Goal: Task Accomplishment & Management: Use online tool/utility

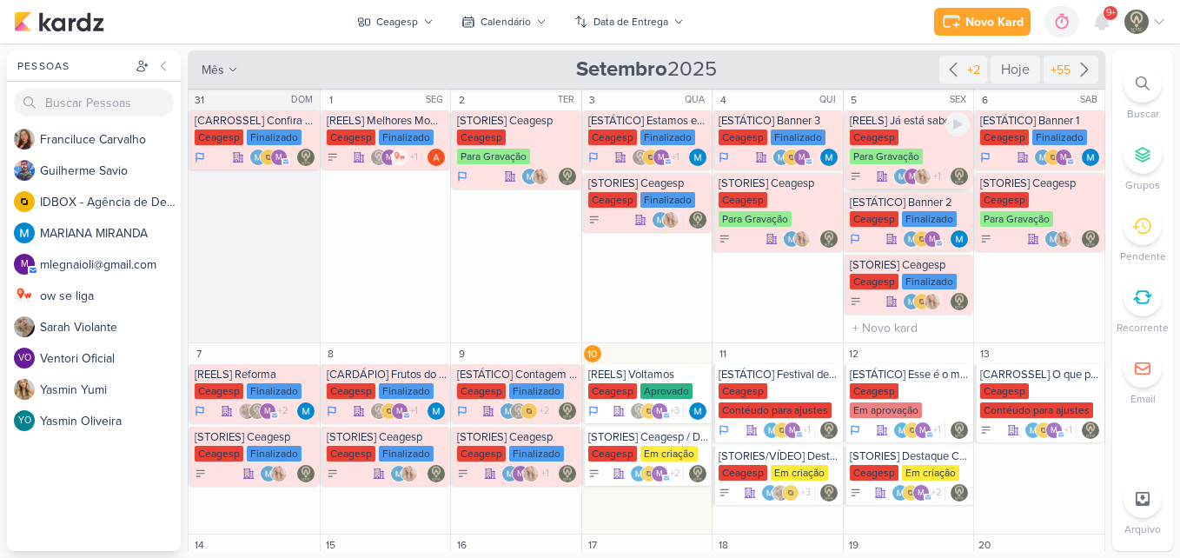
click at [919, 152] on div "Ceagesp Para Gravação" at bounding box center [910, 147] width 121 height 37
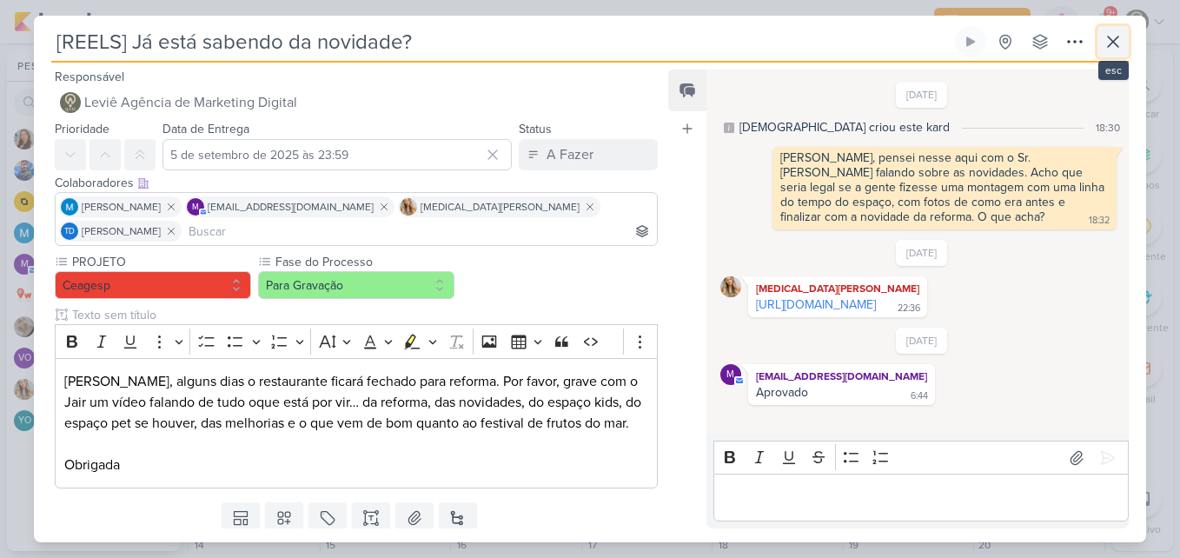
click at [1118, 30] on button at bounding box center [1113, 41] width 31 height 31
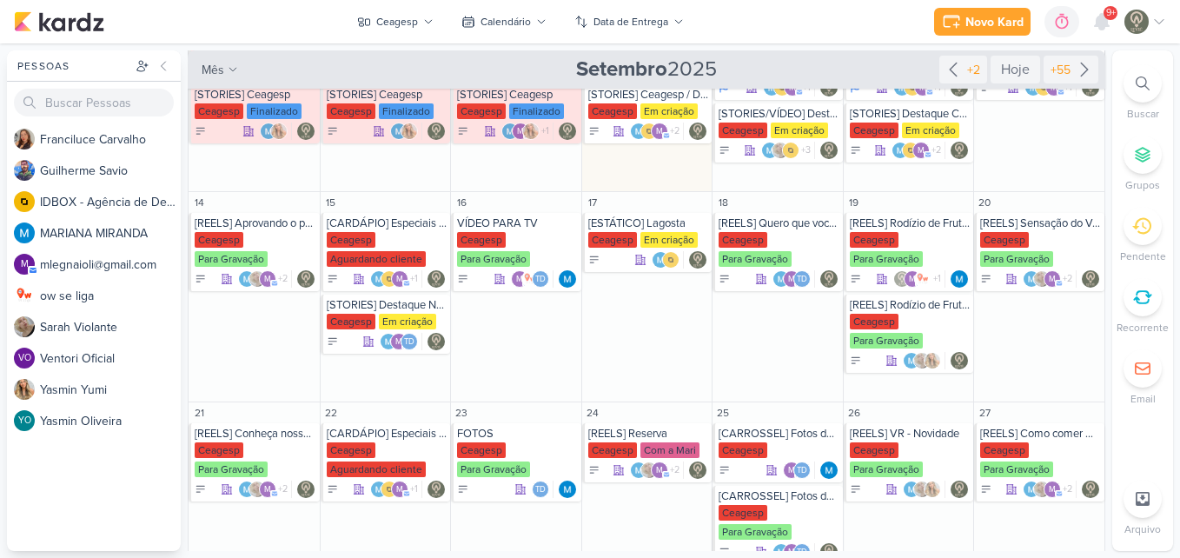
scroll to position [359, 0]
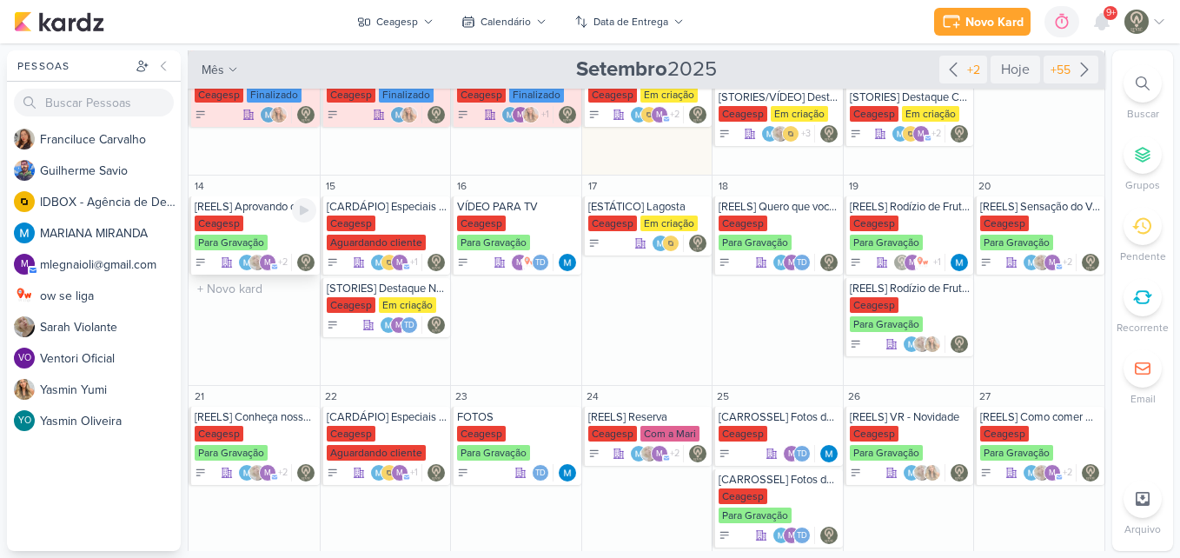
click at [232, 214] on div "[REELS] Aprovando o prato [GEOGRAPHIC_DATA] Para Gravação m +2" at bounding box center [254, 235] width 131 height 78
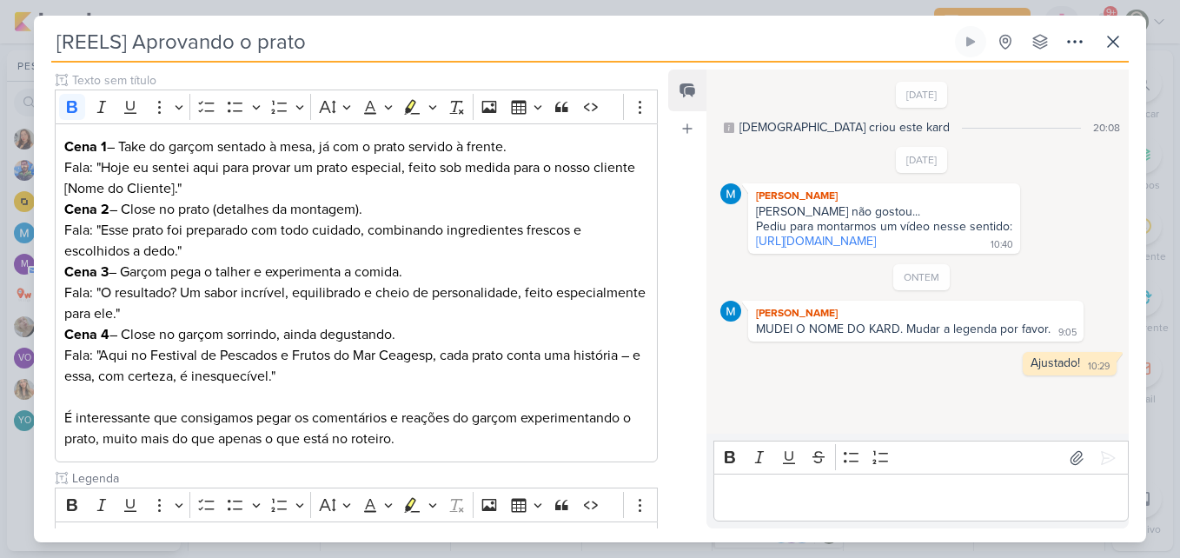
scroll to position [236, 0]
click at [1110, 36] on icon at bounding box center [1113, 41] width 21 height 21
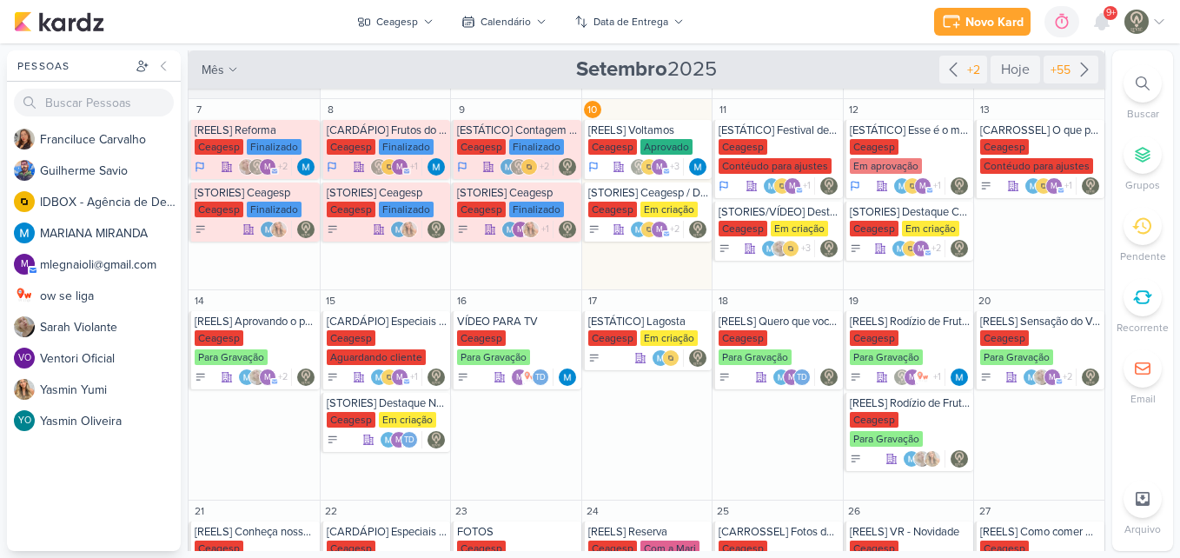
scroll to position [237, 0]
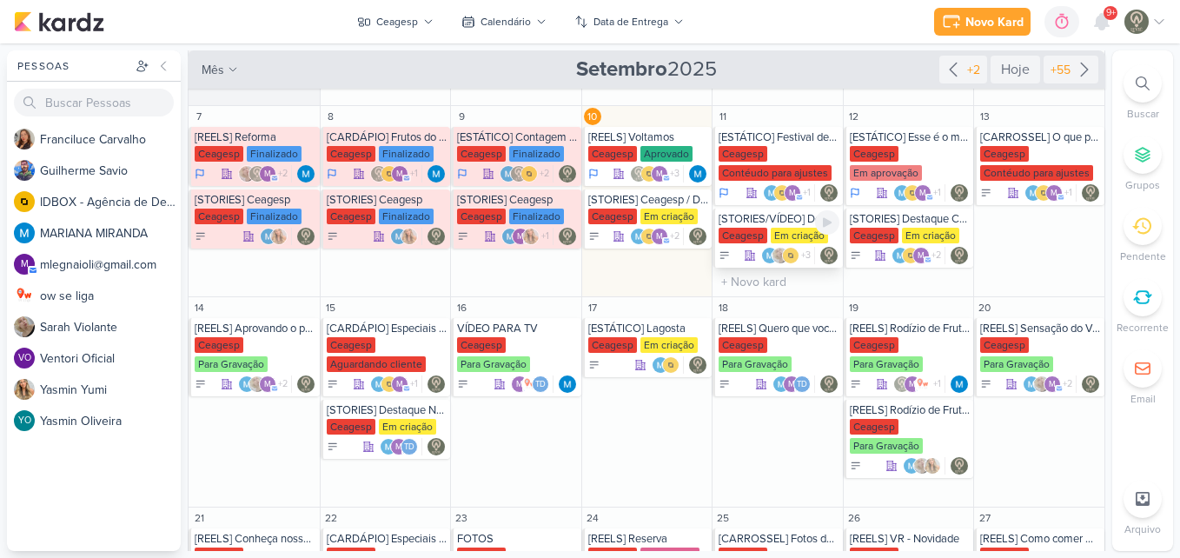
click at [780, 222] on div "[STORIES/VÍDEO] Destaque Reserva" at bounding box center [779, 219] width 121 height 14
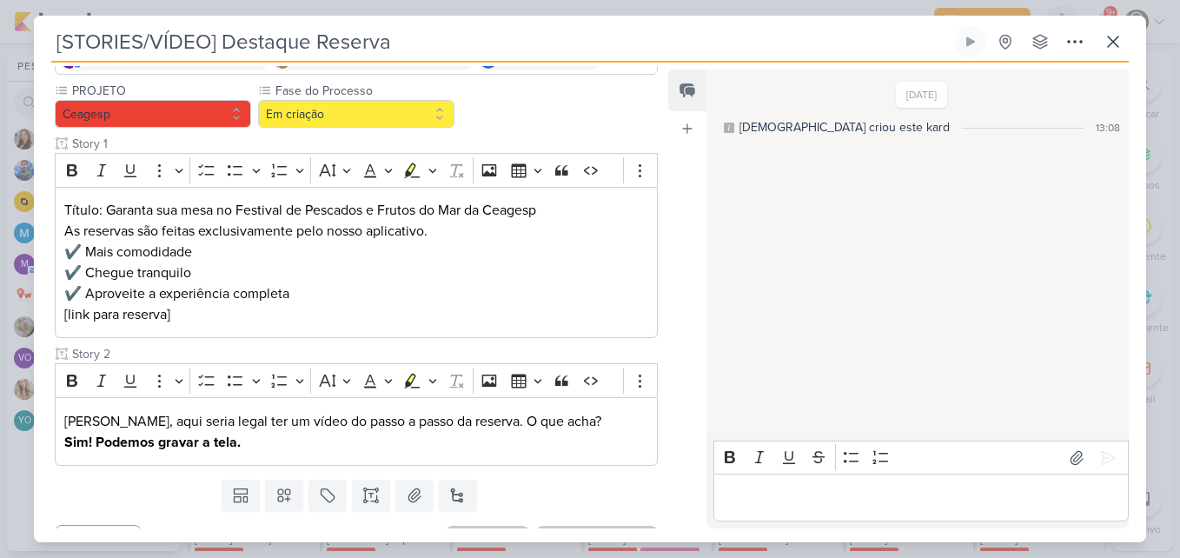
scroll to position [187, 0]
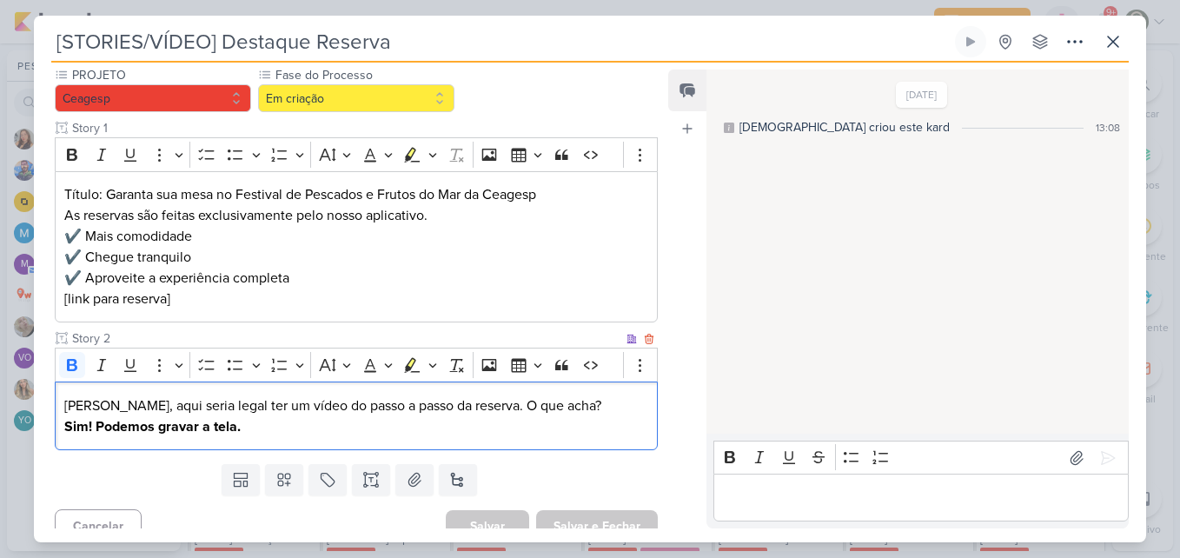
click at [368, 447] on div "[PERSON_NAME], aqui seria legal ter um vídeo do passo a passo da reserva. O que…" at bounding box center [356, 416] width 603 height 69
click at [1124, 35] on button at bounding box center [1113, 41] width 31 height 31
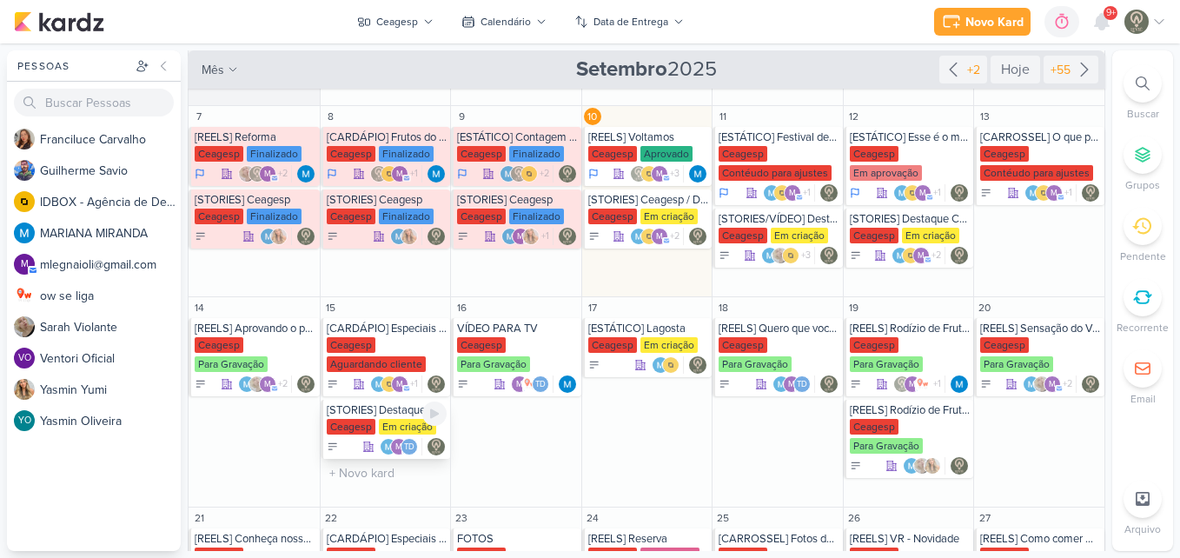
click at [384, 421] on div "Em criação" at bounding box center [407, 427] width 57 height 16
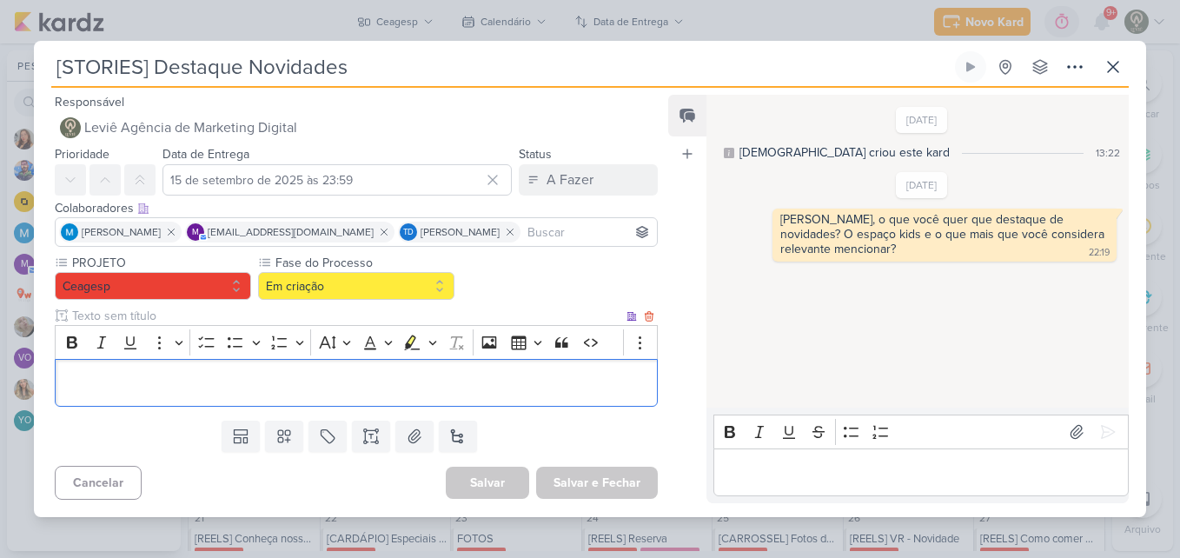
click at [462, 386] on p "Editor editing area: main" at bounding box center [356, 382] width 584 height 21
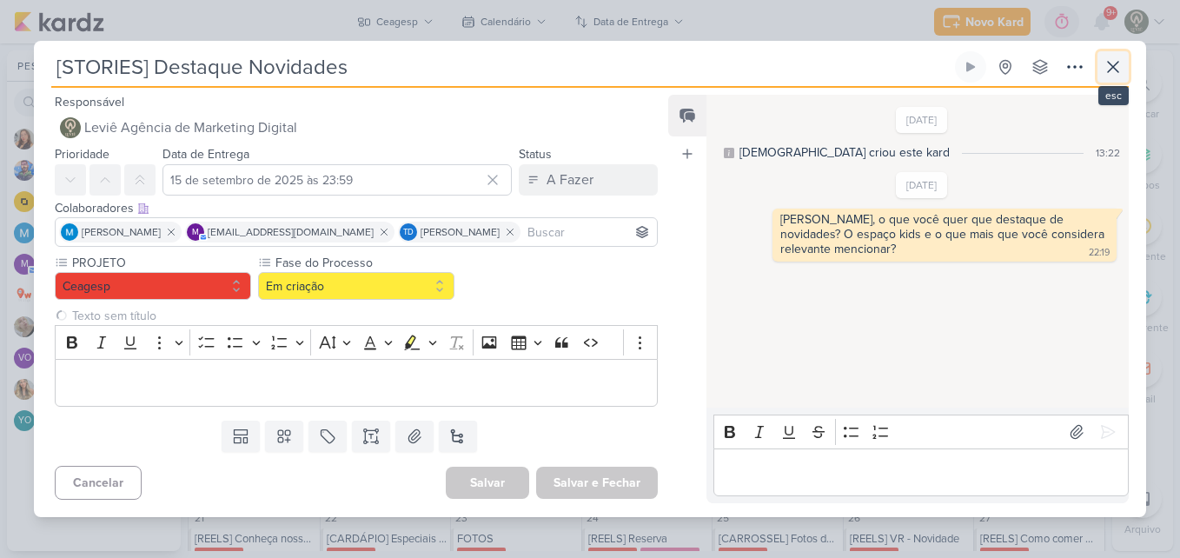
click at [1120, 71] on icon at bounding box center [1113, 66] width 21 height 21
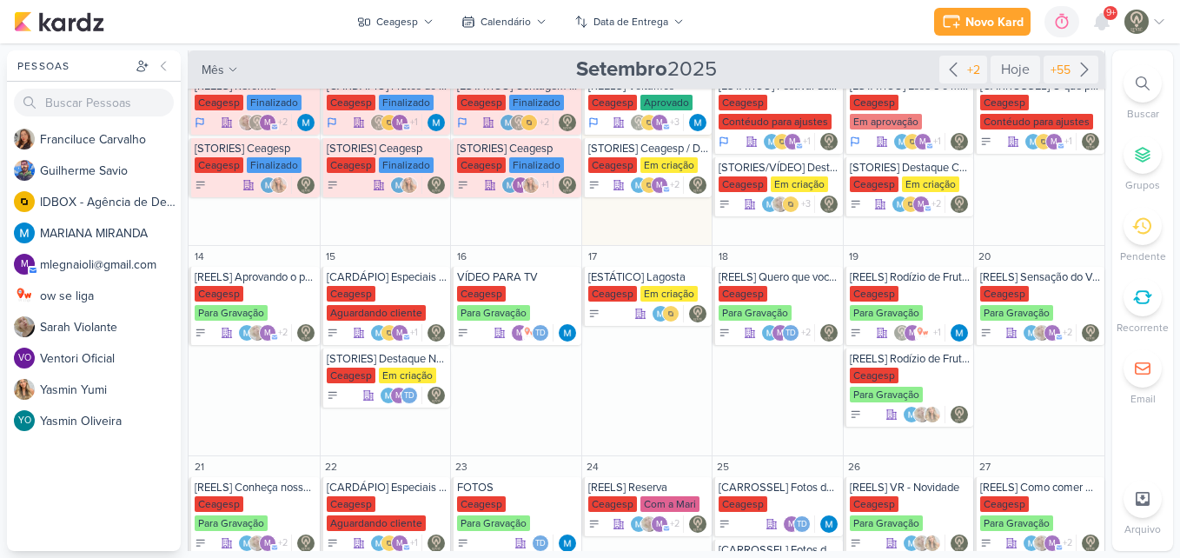
scroll to position [292, 0]
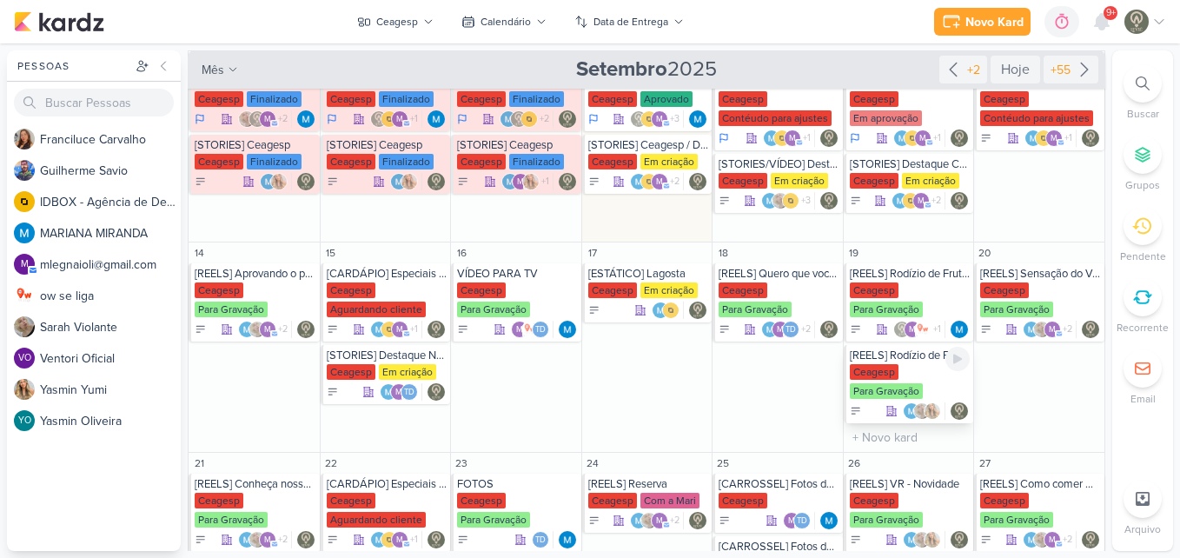
click at [916, 365] on div "Ceagesp Para Gravação" at bounding box center [910, 382] width 121 height 37
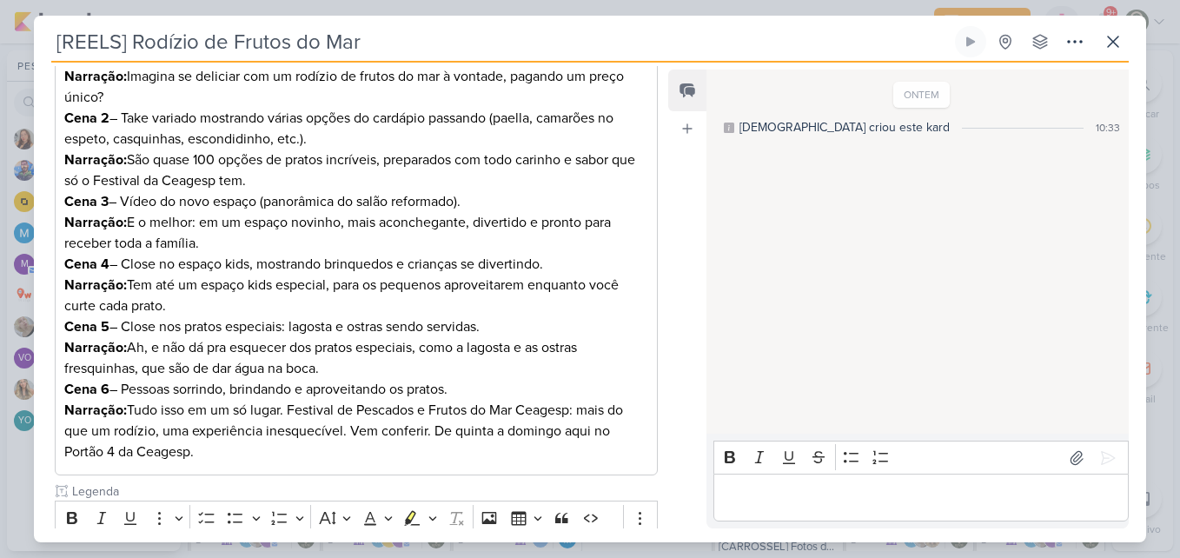
scroll to position [323, 0]
click at [1099, 49] on button at bounding box center [1113, 41] width 31 height 31
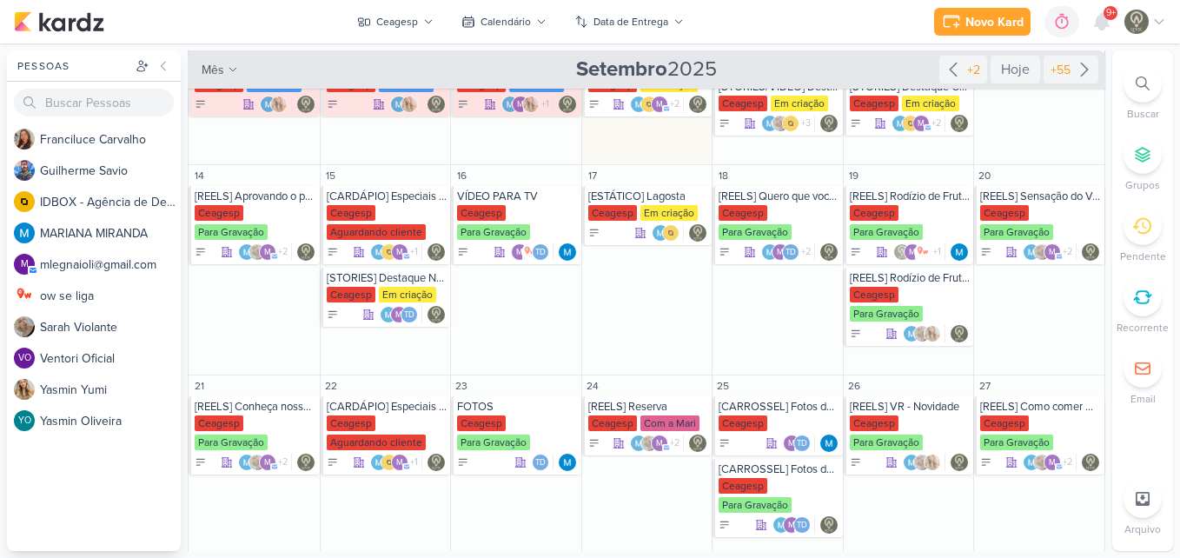
scroll to position [347, 0]
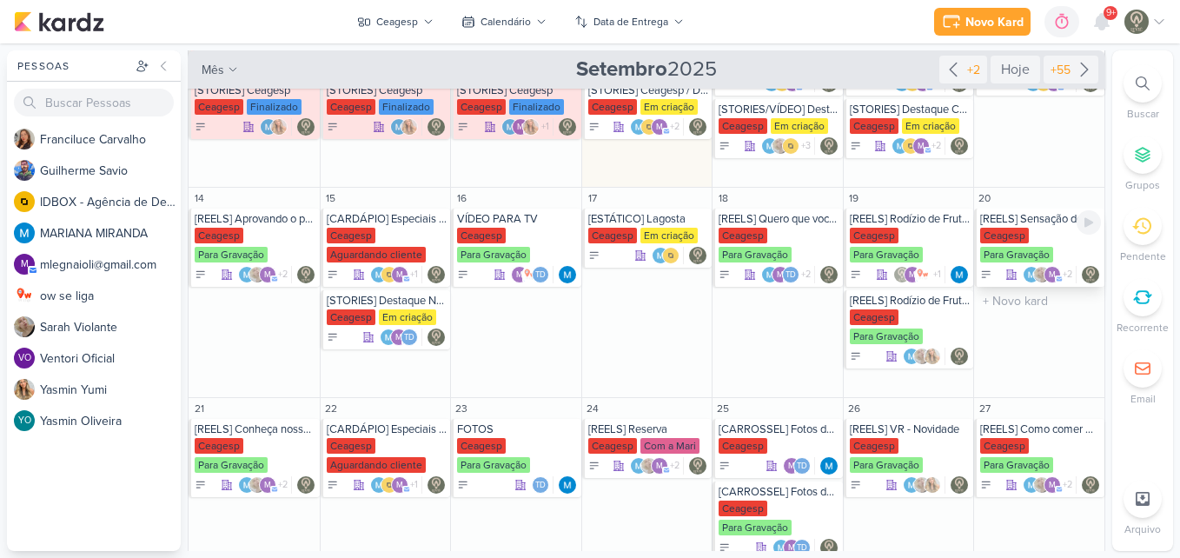
click at [1059, 243] on div "Ceagesp Para Gravação" at bounding box center [1040, 246] width 121 height 37
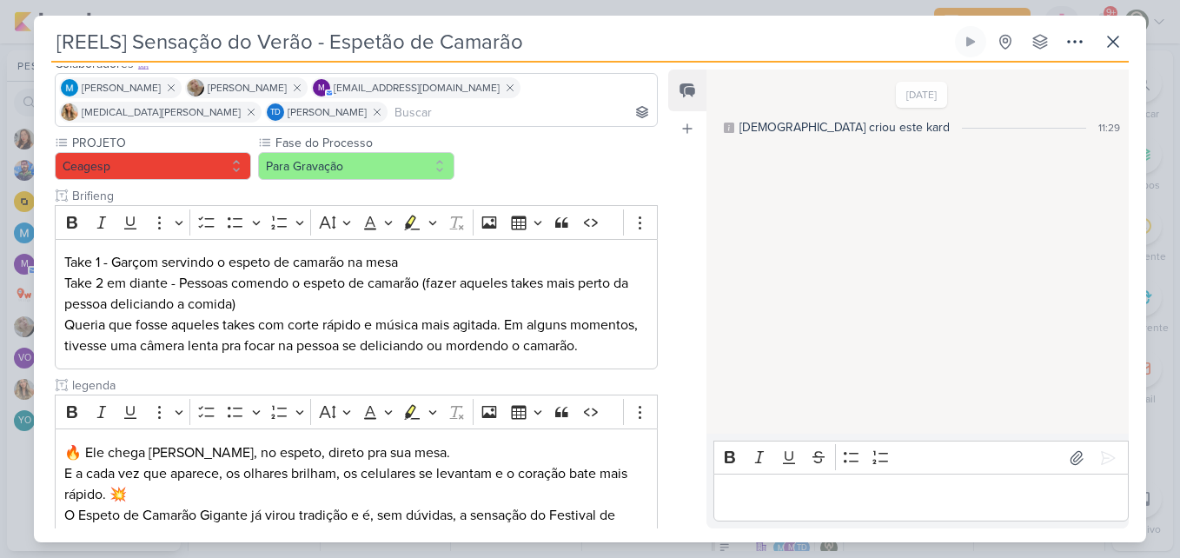
scroll to position [121, 0]
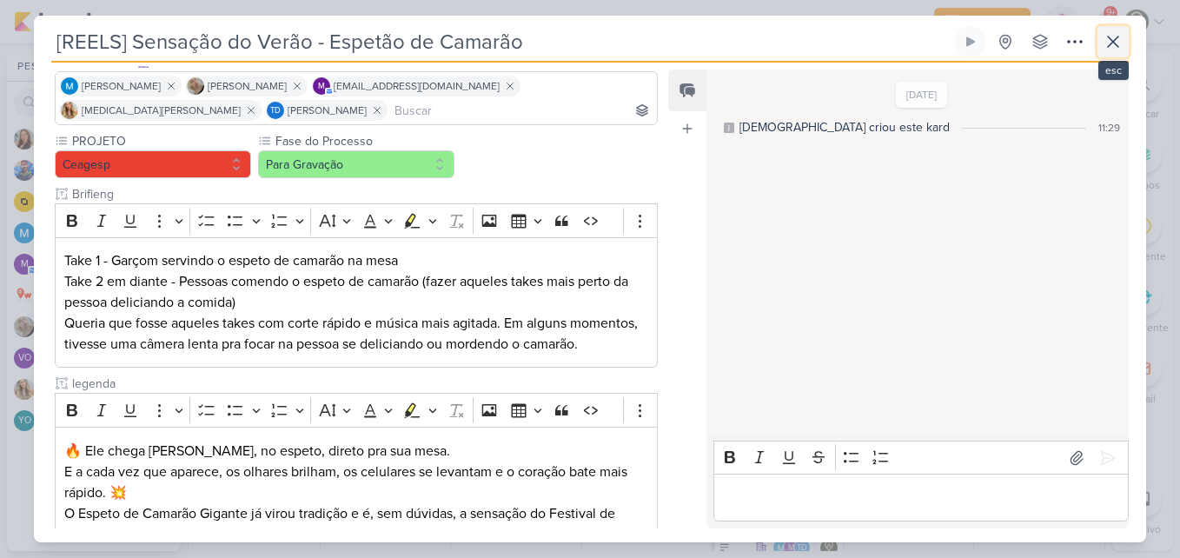
click at [1111, 41] on icon at bounding box center [1113, 41] width 21 height 21
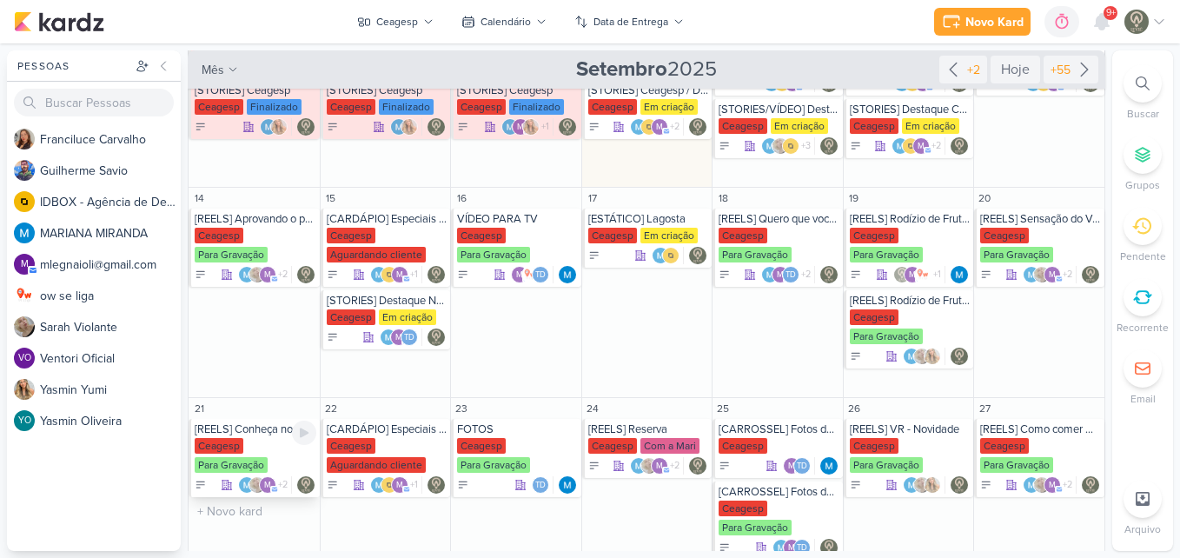
click at [226, 454] on div "Ceagesp Para Gravação" at bounding box center [256, 456] width 122 height 37
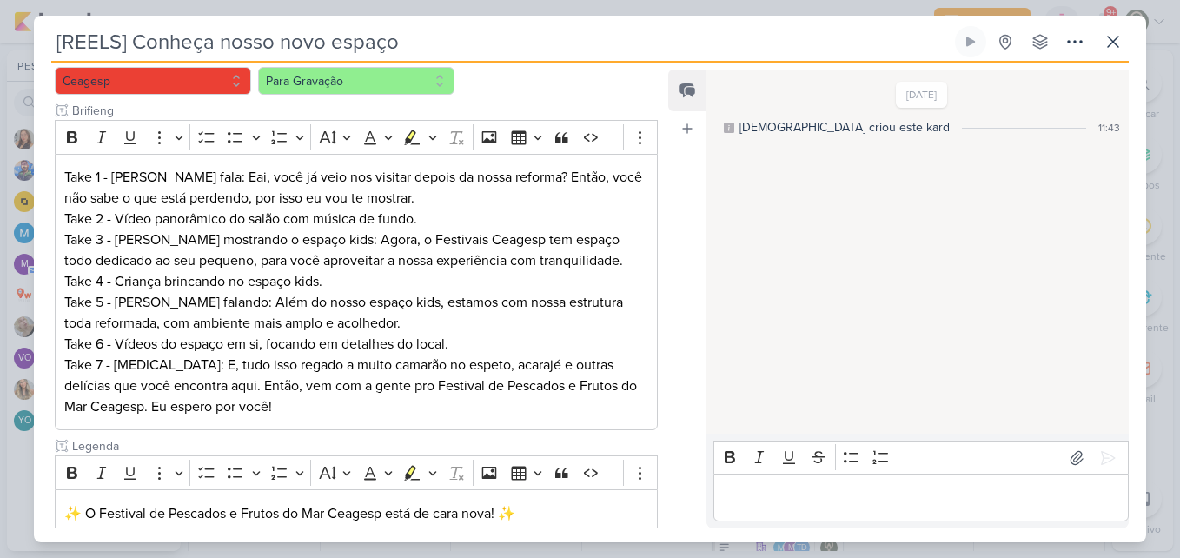
scroll to position [209, 0]
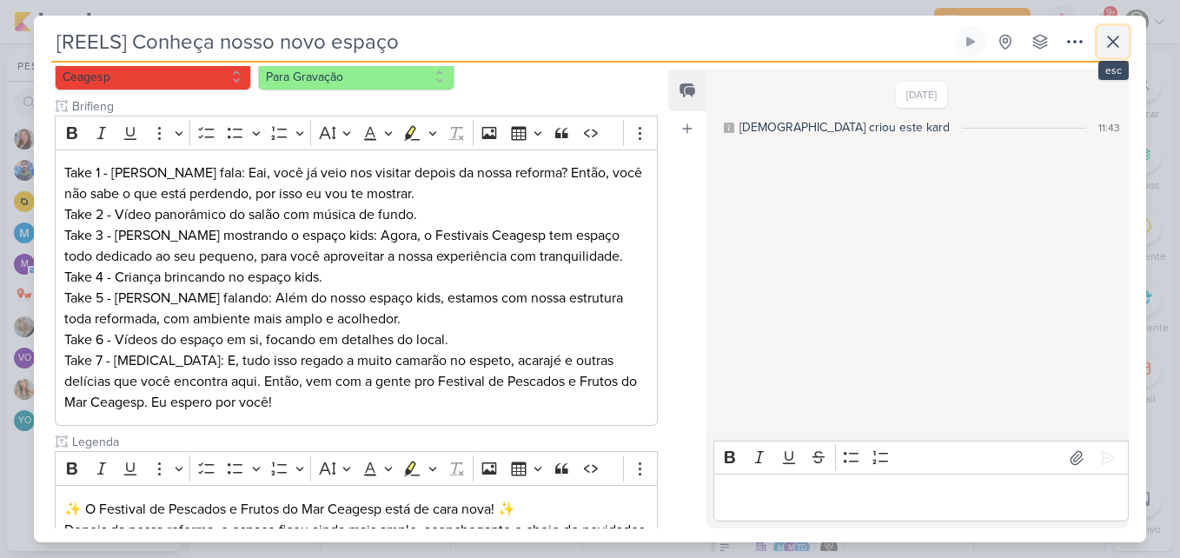
click at [1105, 45] on icon at bounding box center [1113, 41] width 21 height 21
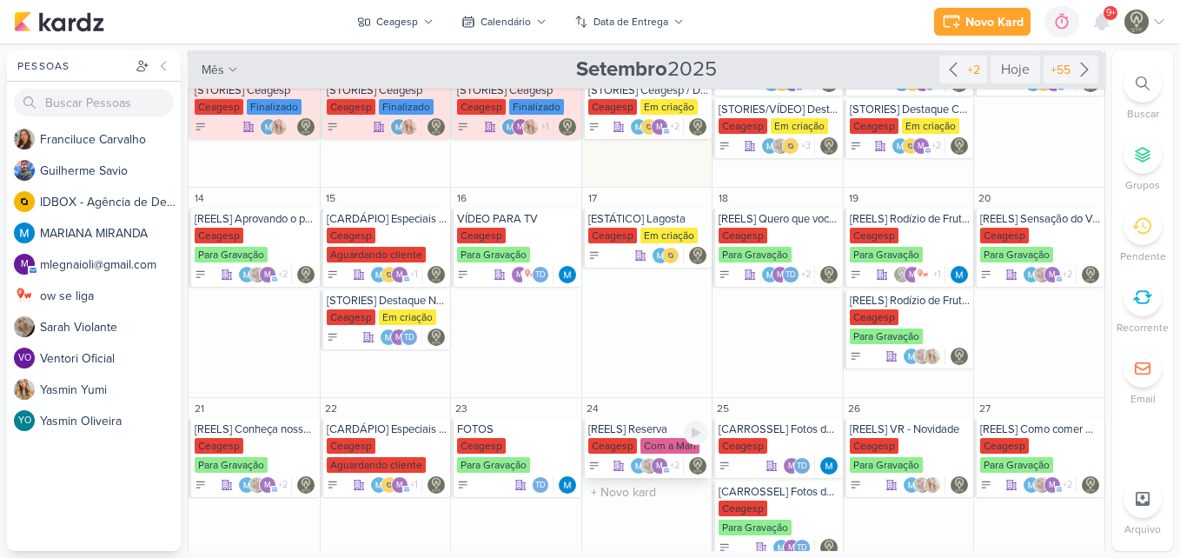
click at [614, 448] on div "Ceagesp" at bounding box center [612, 446] width 49 height 16
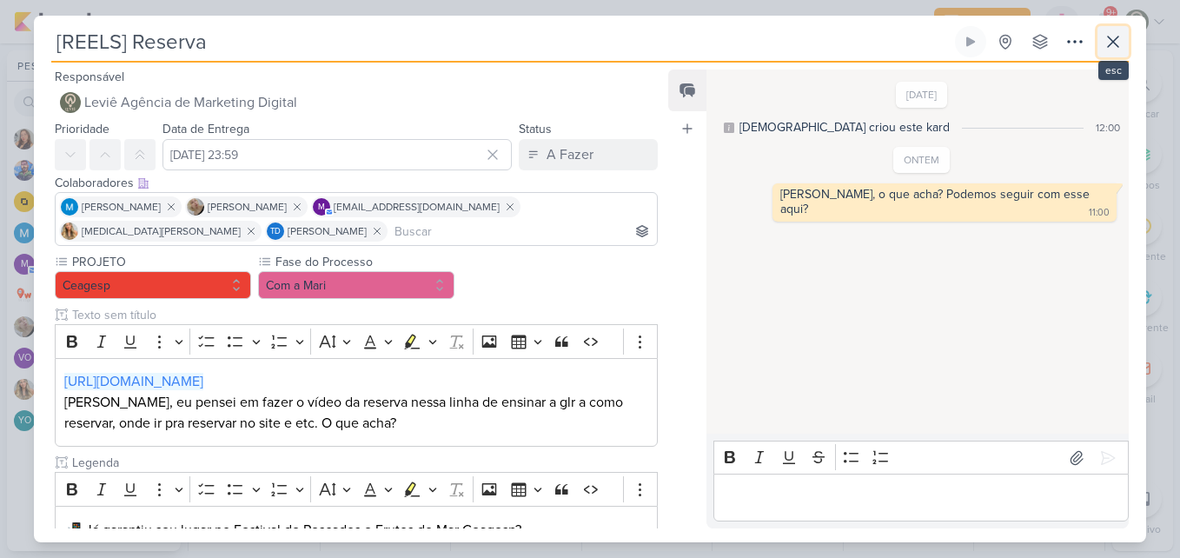
click at [1102, 43] on button at bounding box center [1113, 41] width 31 height 31
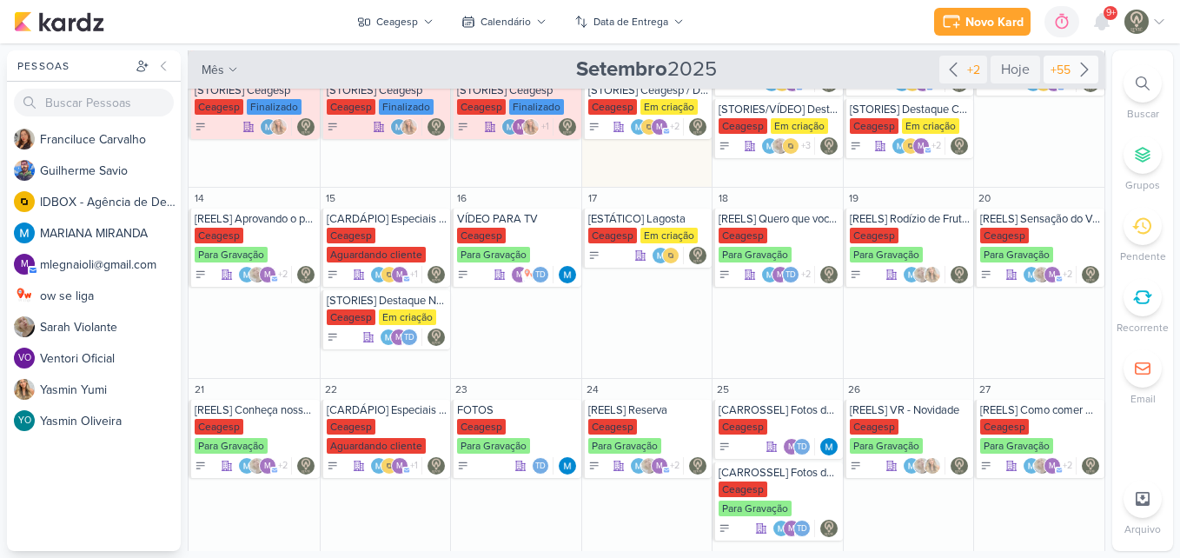
click at [1048, 66] on div "+55" at bounding box center [1060, 70] width 27 height 18
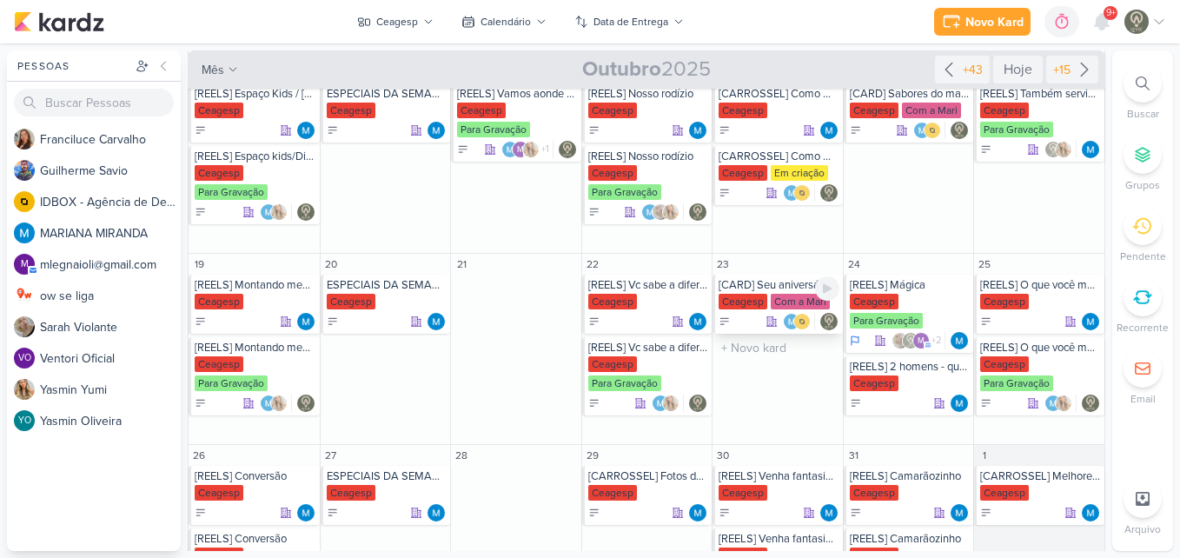
click at [774, 300] on div "Com a Mari" at bounding box center [800, 302] width 59 height 16
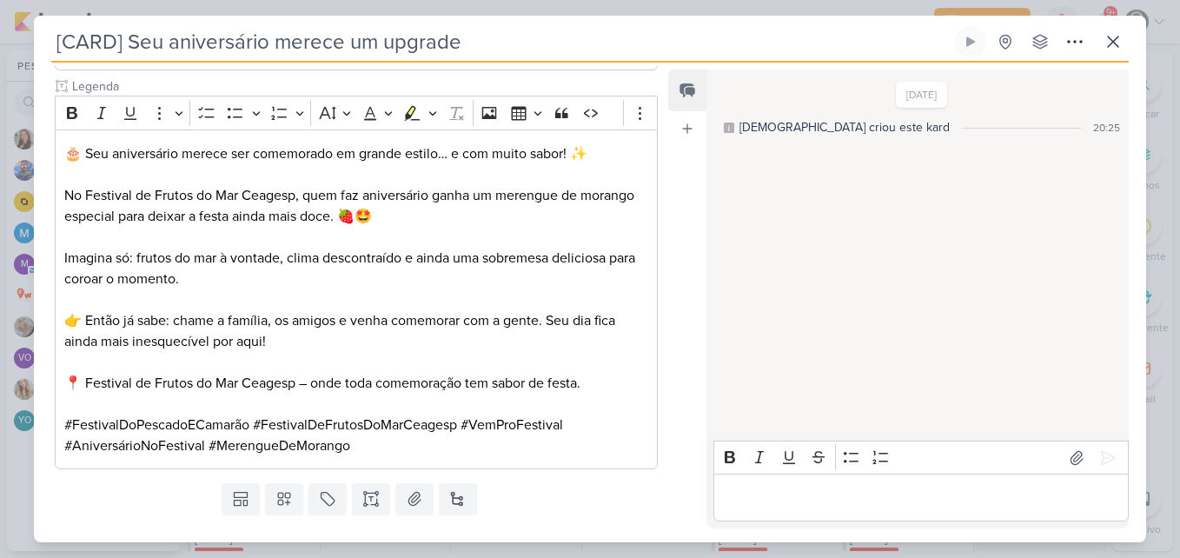
scroll to position [438, 0]
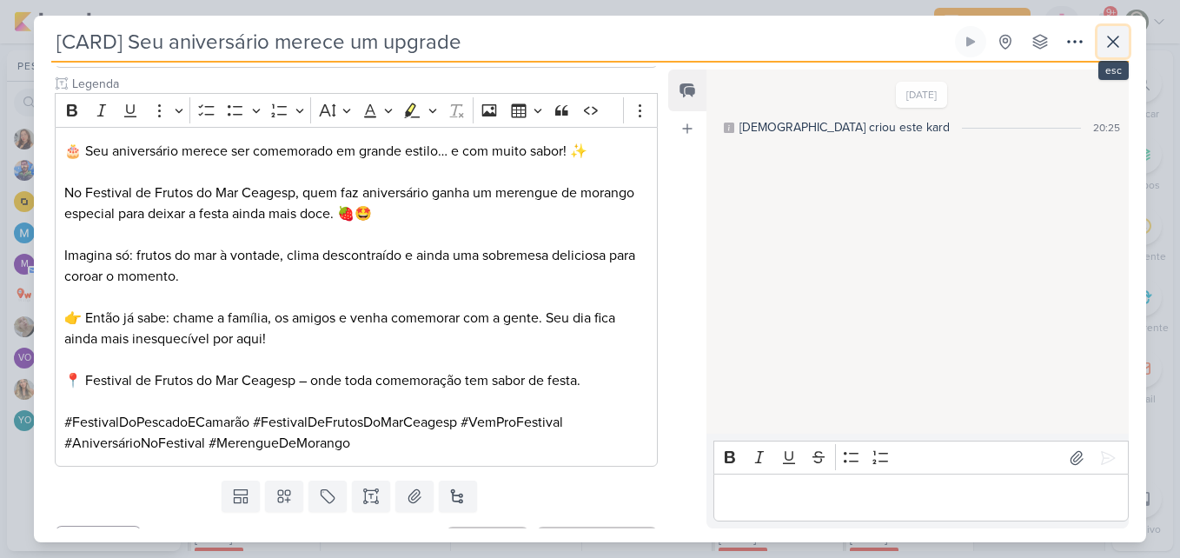
click at [1127, 44] on button at bounding box center [1113, 41] width 31 height 31
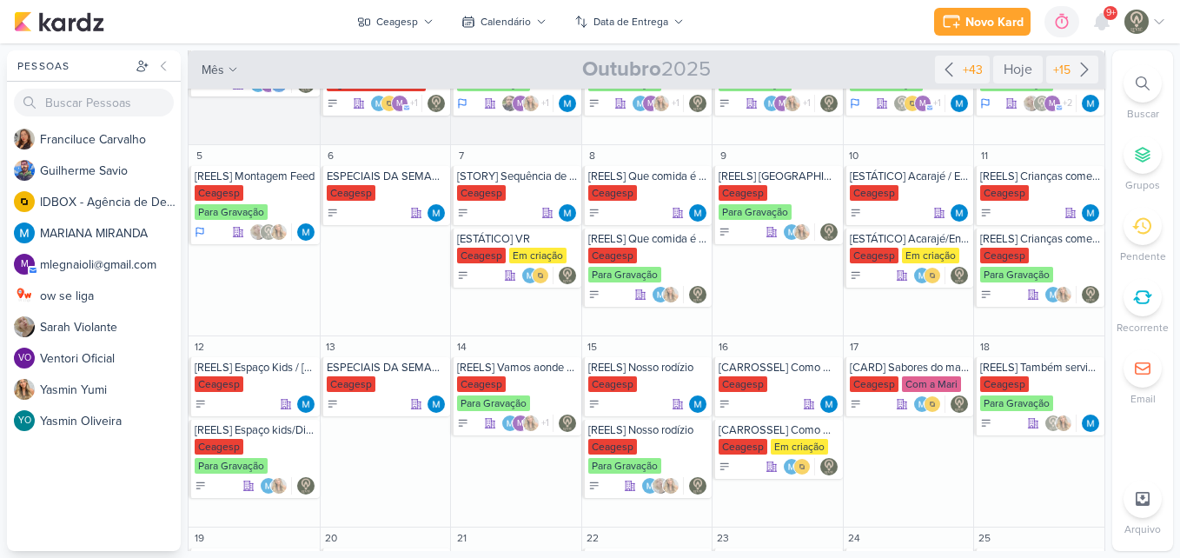
scroll to position [76, 0]
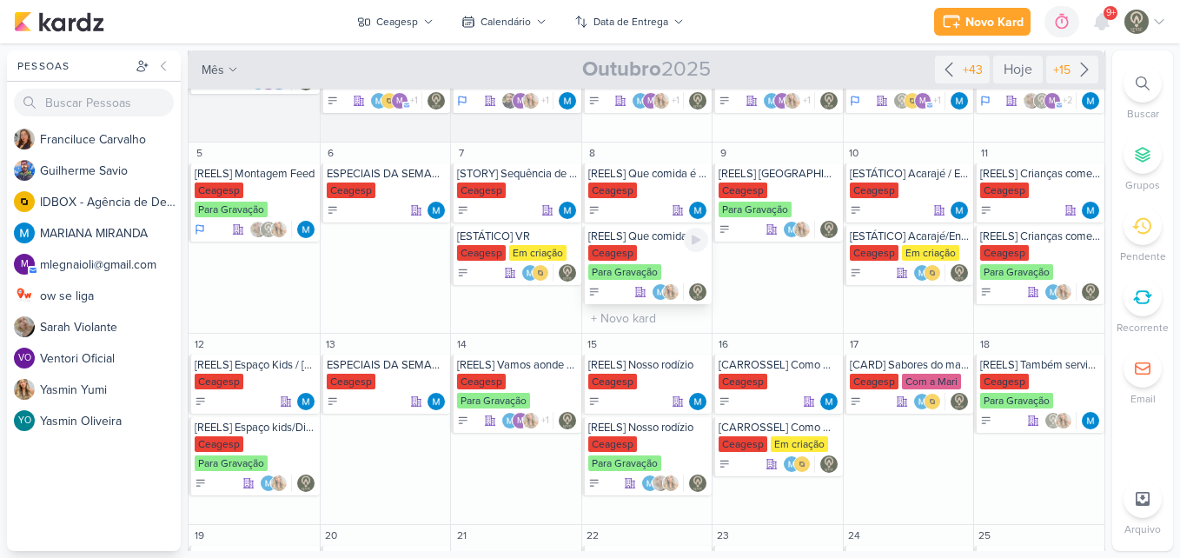
click at [665, 243] on div "[REELS] Que comida é essa? [GEOGRAPHIC_DATA] Para Gravação" at bounding box center [647, 265] width 130 height 78
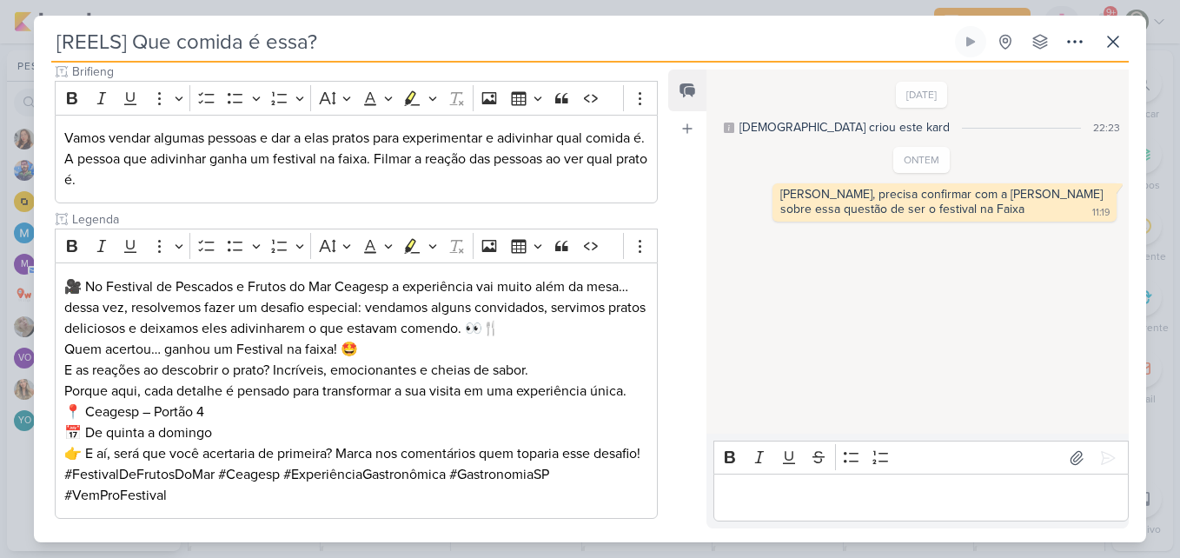
scroll to position [327, 0]
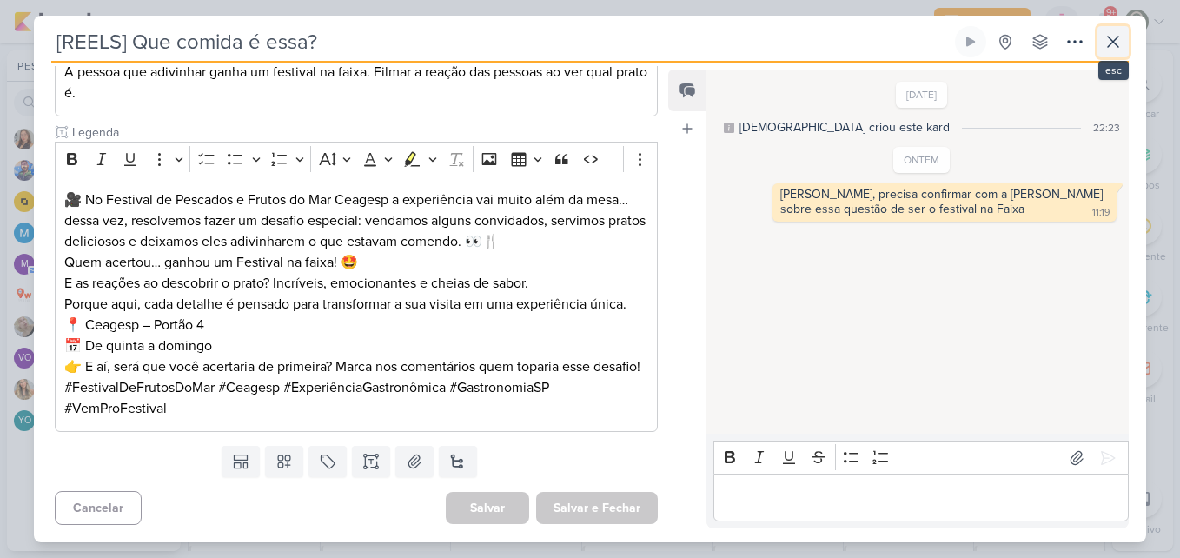
click at [1118, 43] on icon at bounding box center [1113, 41] width 21 height 21
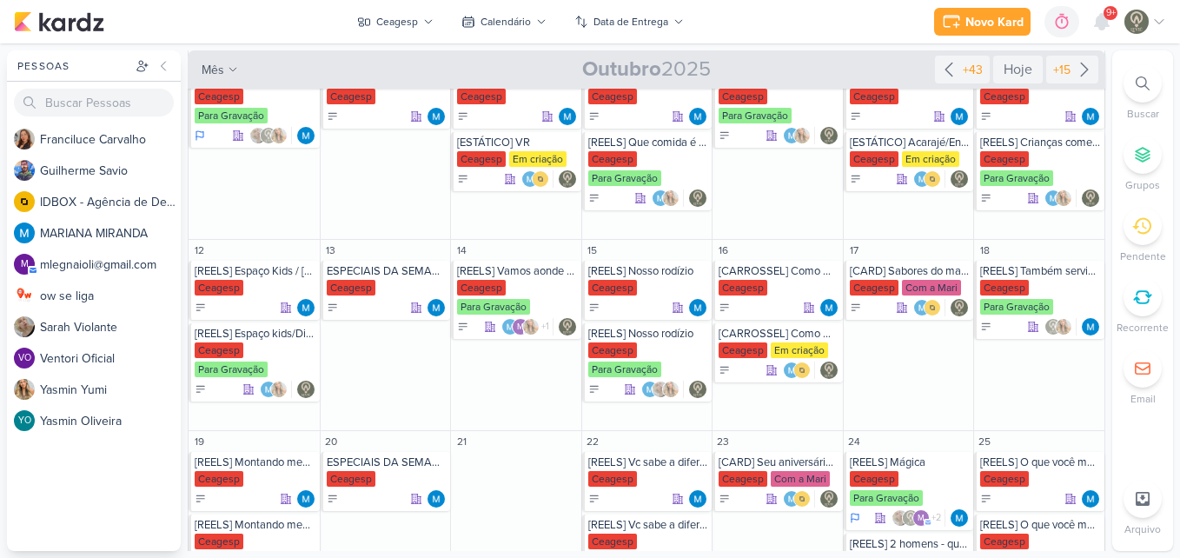
scroll to position [182, 0]
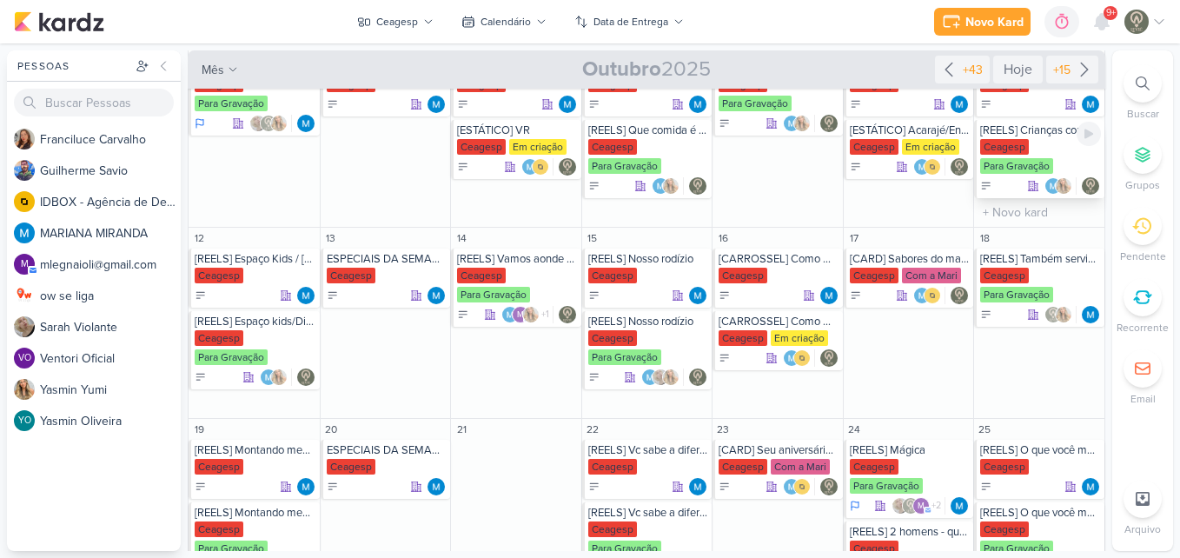
click at [1005, 155] on div "Ceagesp Para Gravação" at bounding box center [1040, 157] width 121 height 37
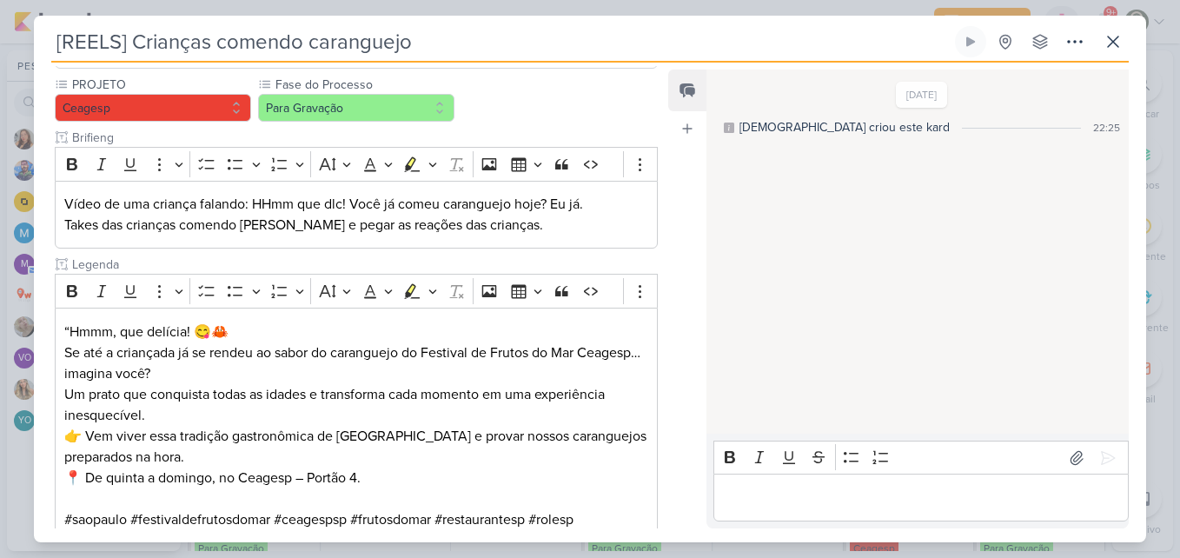
scroll to position [249, 0]
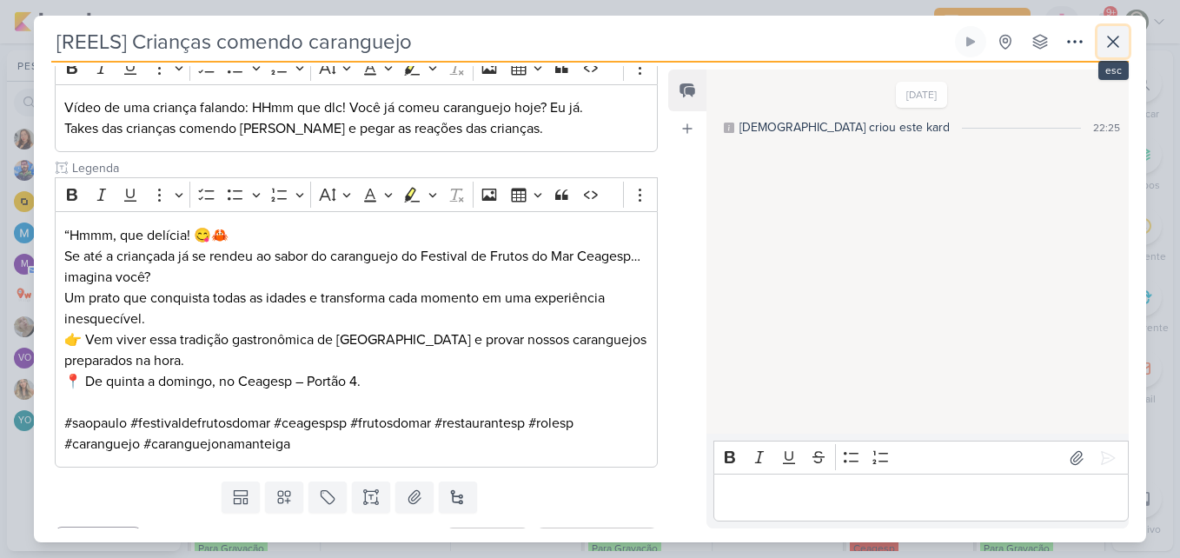
click at [1115, 46] on icon at bounding box center [1113, 41] width 21 height 21
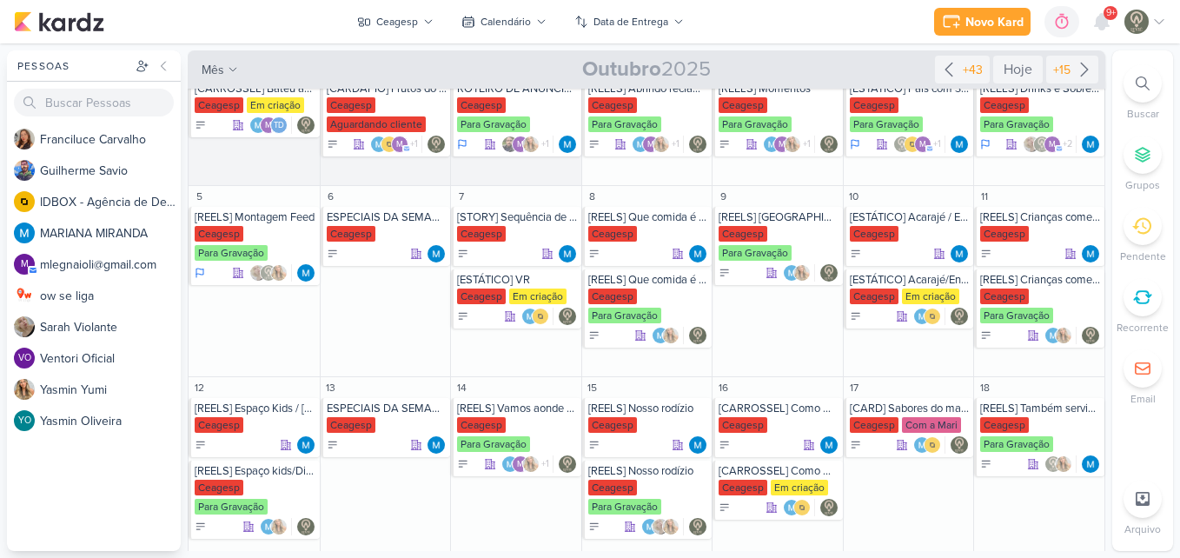
scroll to position [0, 0]
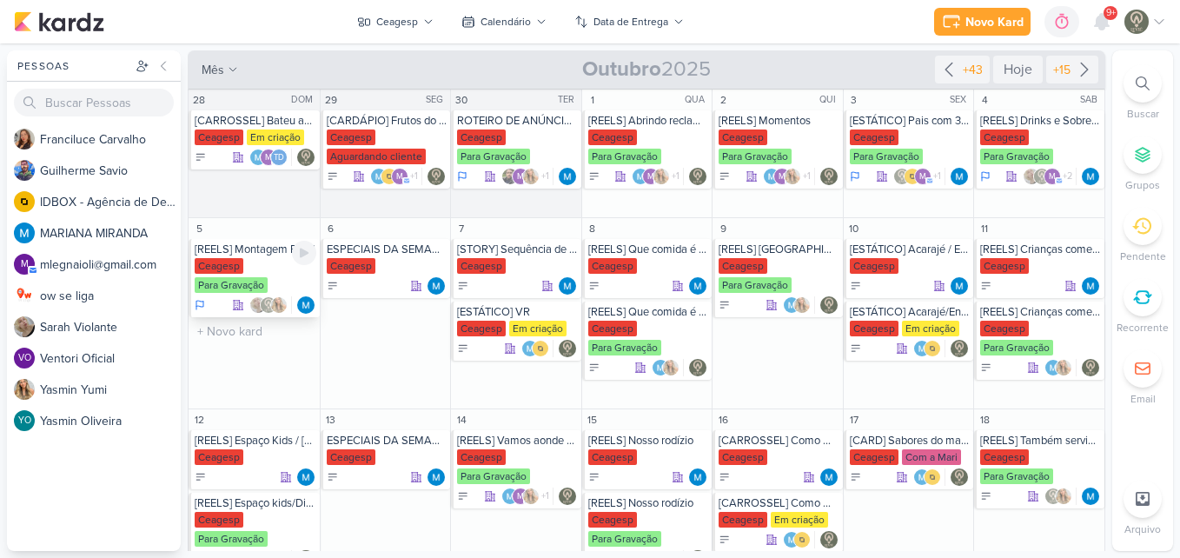
click at [278, 275] on div "Ceagesp Para Gravação" at bounding box center [256, 276] width 122 height 37
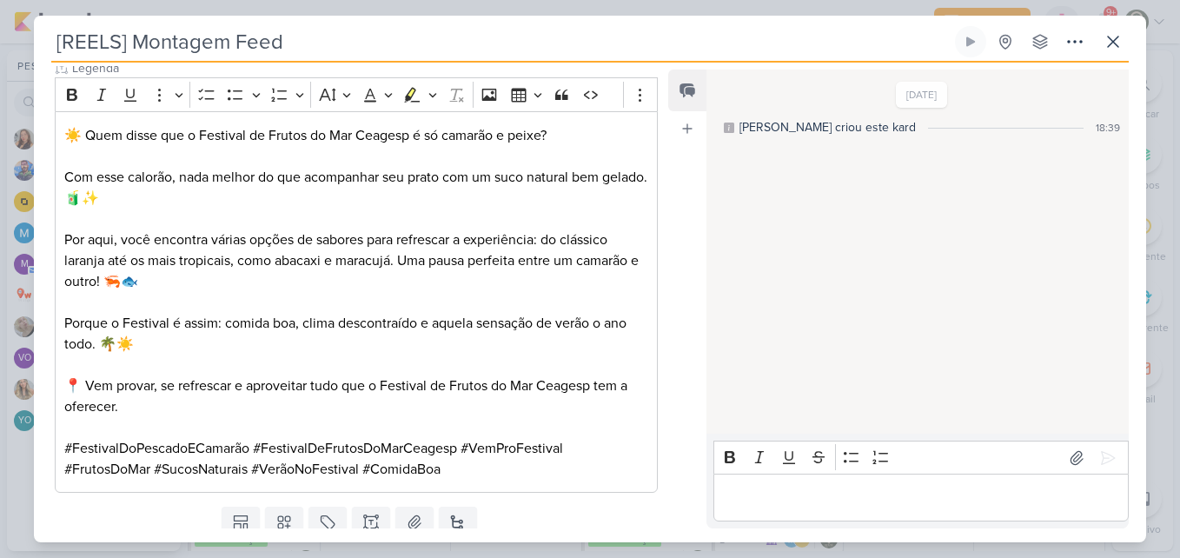
scroll to position [473, 0]
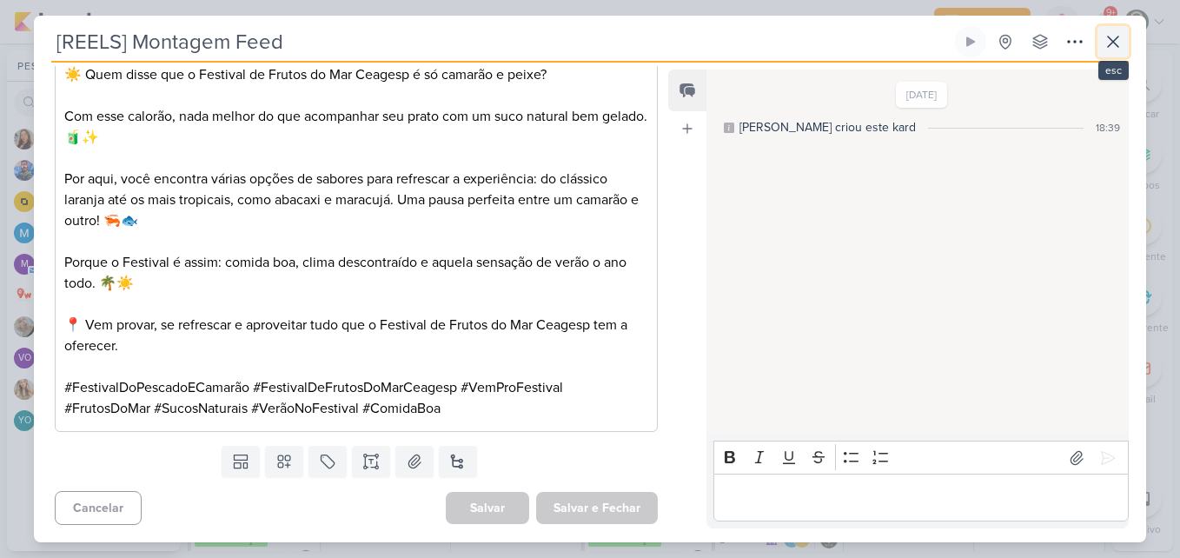
click at [1109, 48] on icon at bounding box center [1113, 41] width 21 height 21
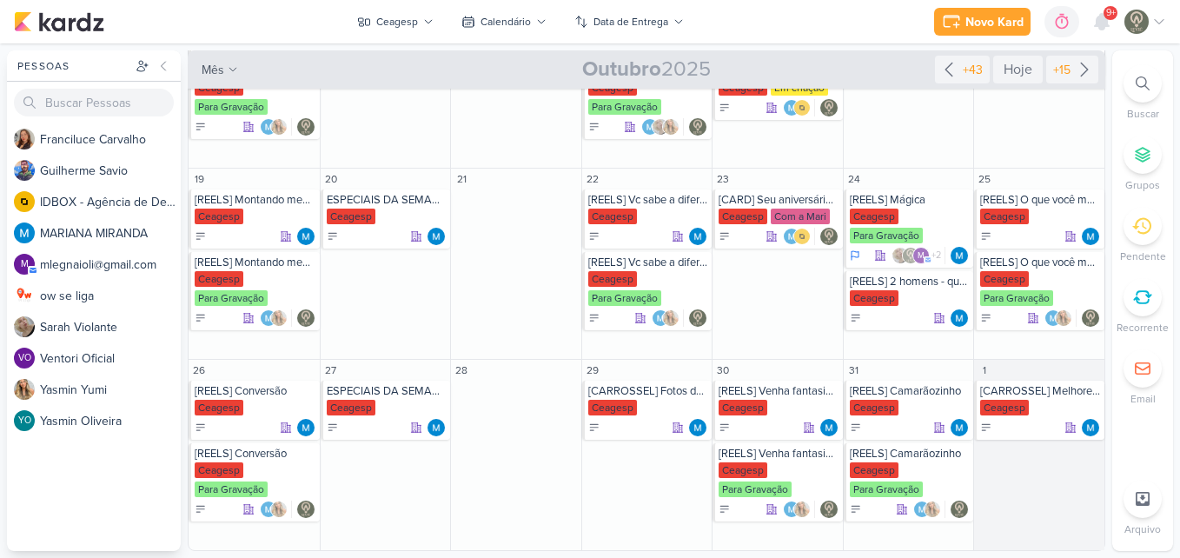
scroll to position [0, 0]
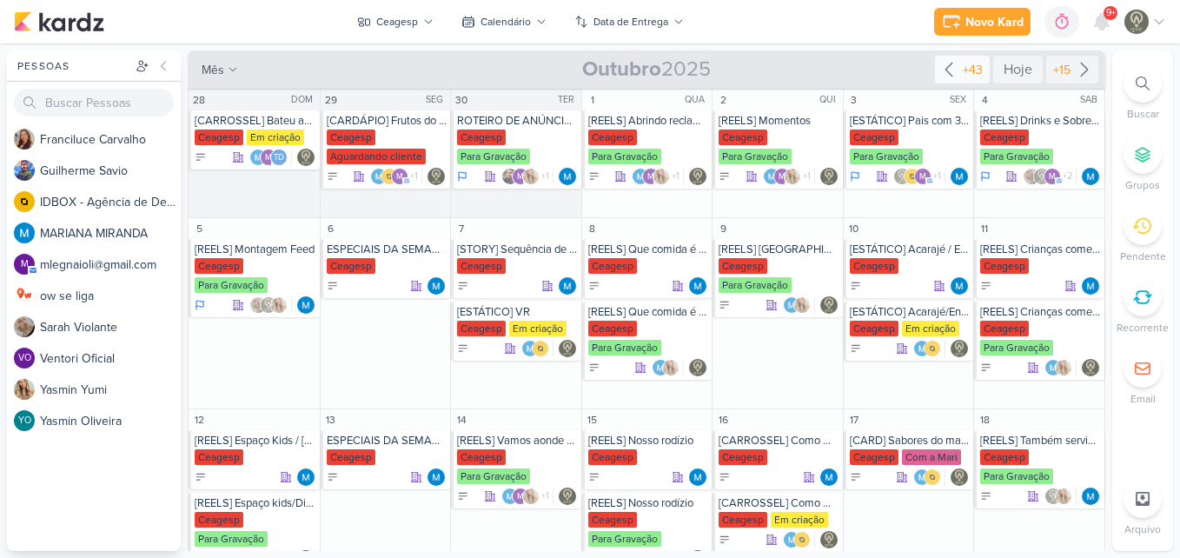
click at [945, 71] on icon at bounding box center [949, 69] width 21 height 21
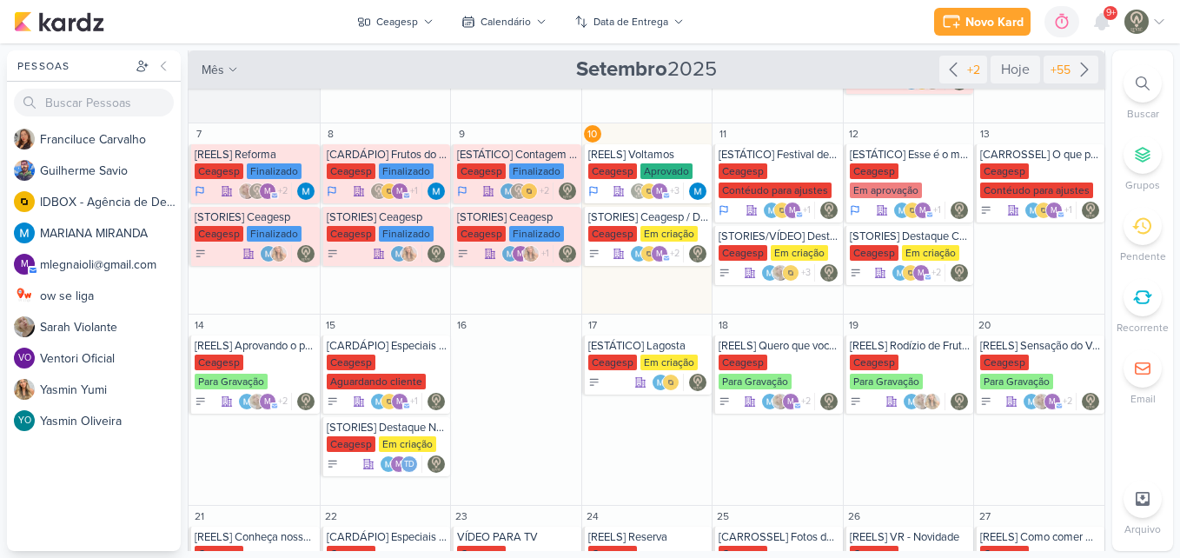
scroll to position [236, 0]
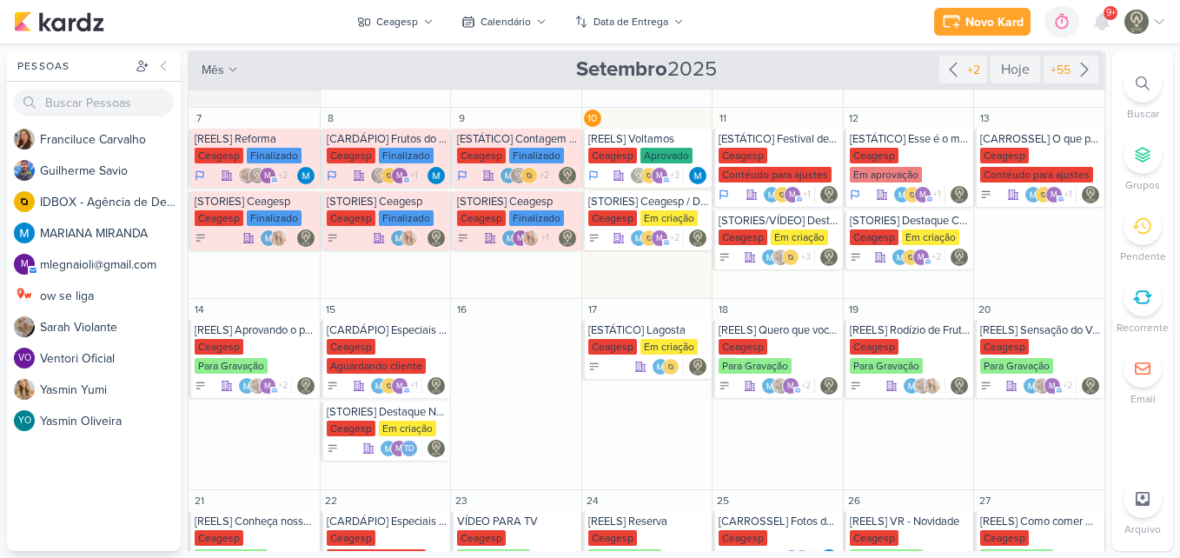
drag, startPoint x: 1107, startPoint y: 354, endPoint x: 1108, endPoint y: 392, distance: 38.2
click at [1108, 392] on div "Pessoas [GEOGRAPHIC_DATA] F r a n c i l u c e C a r v a l h o G u i l h e r m e…" at bounding box center [590, 300] width 1180 height 501
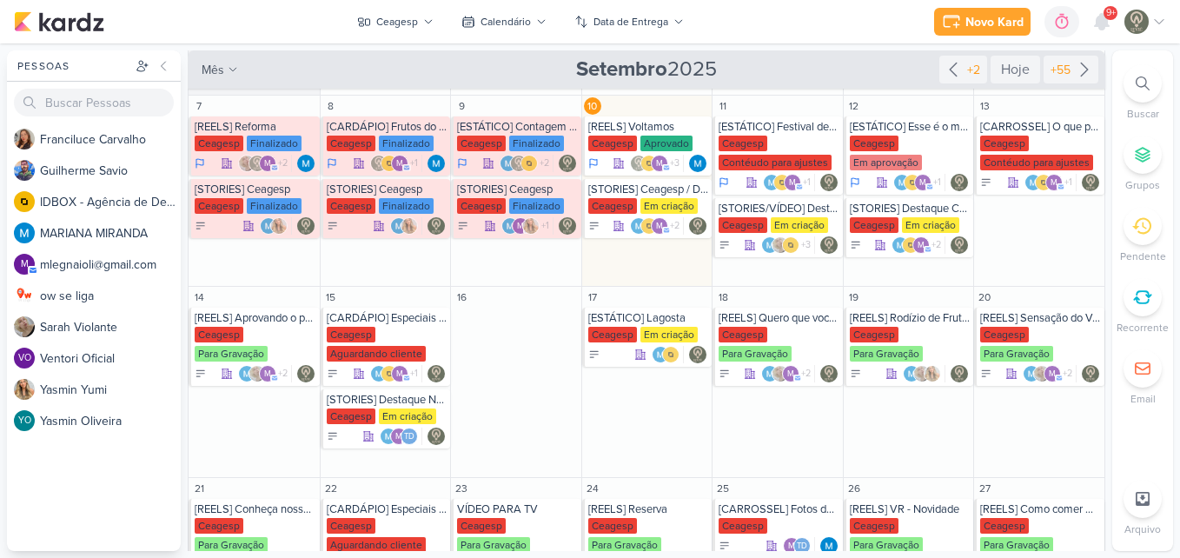
scroll to position [229, 0]
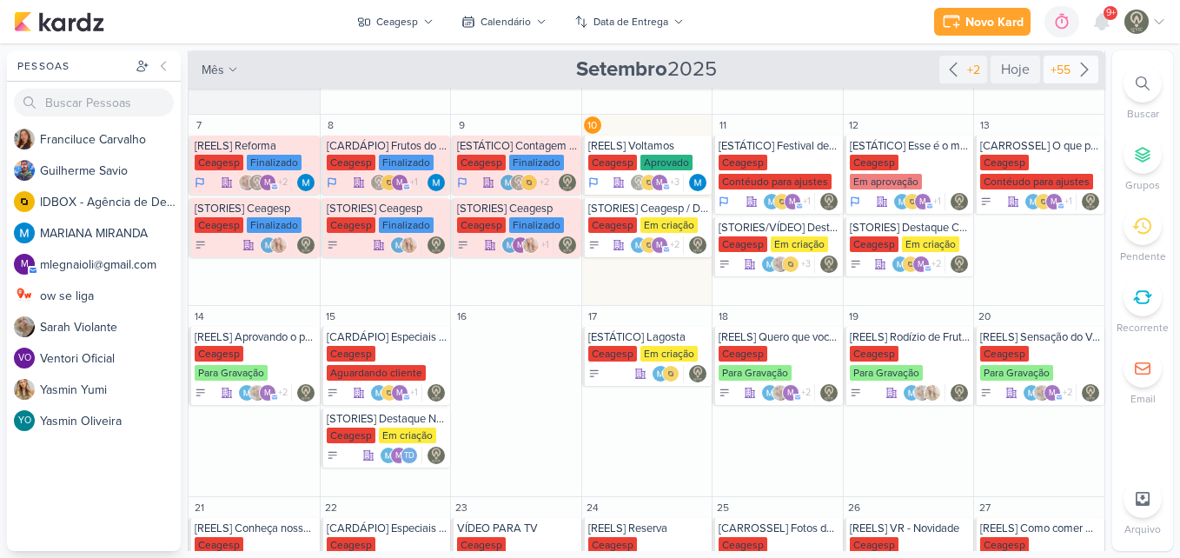
click at [1060, 71] on div "+55" at bounding box center [1060, 70] width 27 height 18
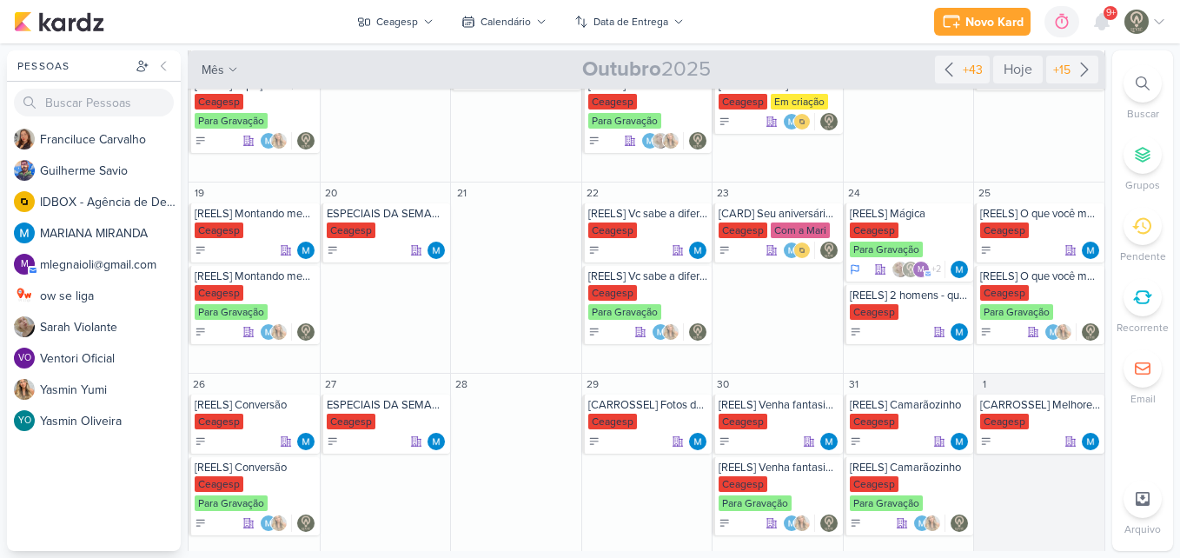
scroll to position [428, 0]
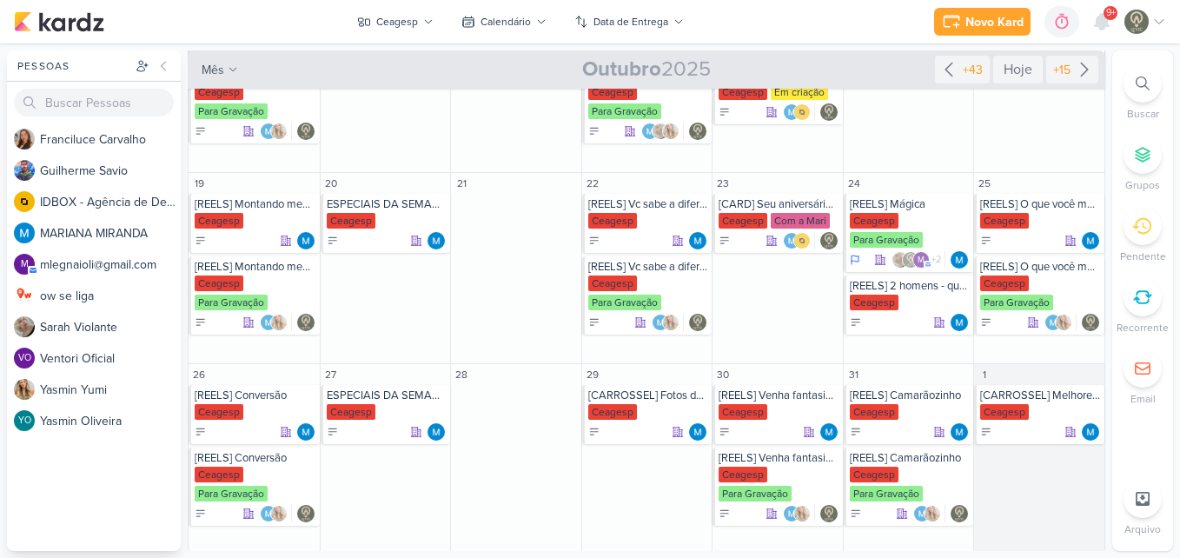
click at [1108, 402] on div "Pessoas [GEOGRAPHIC_DATA] F r a n c i l u c e C a r v a l h o G u i l h e r m e…" at bounding box center [590, 300] width 1180 height 501
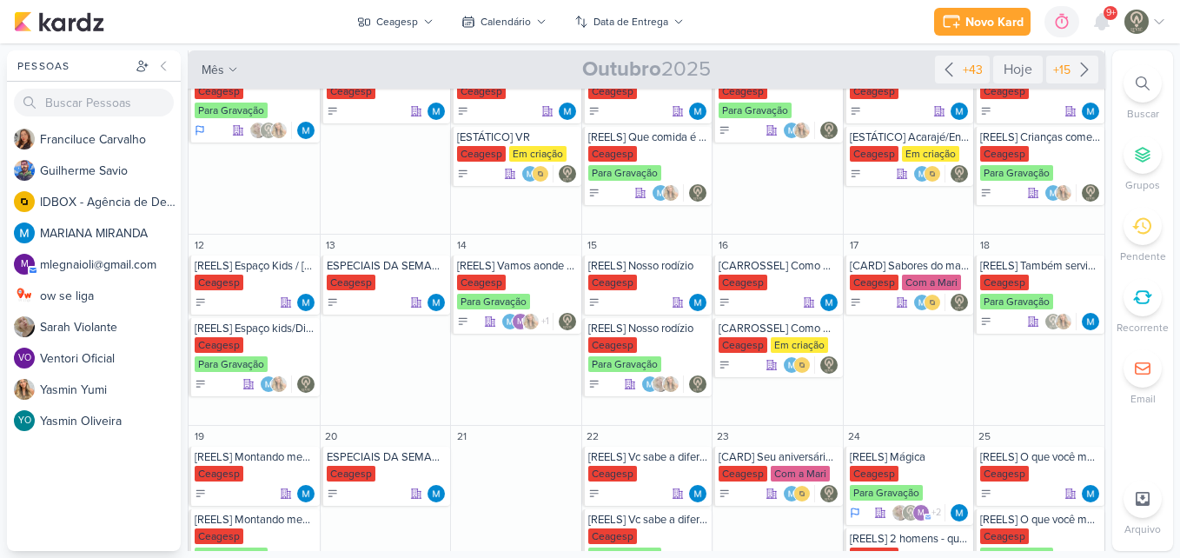
scroll to position [178, 0]
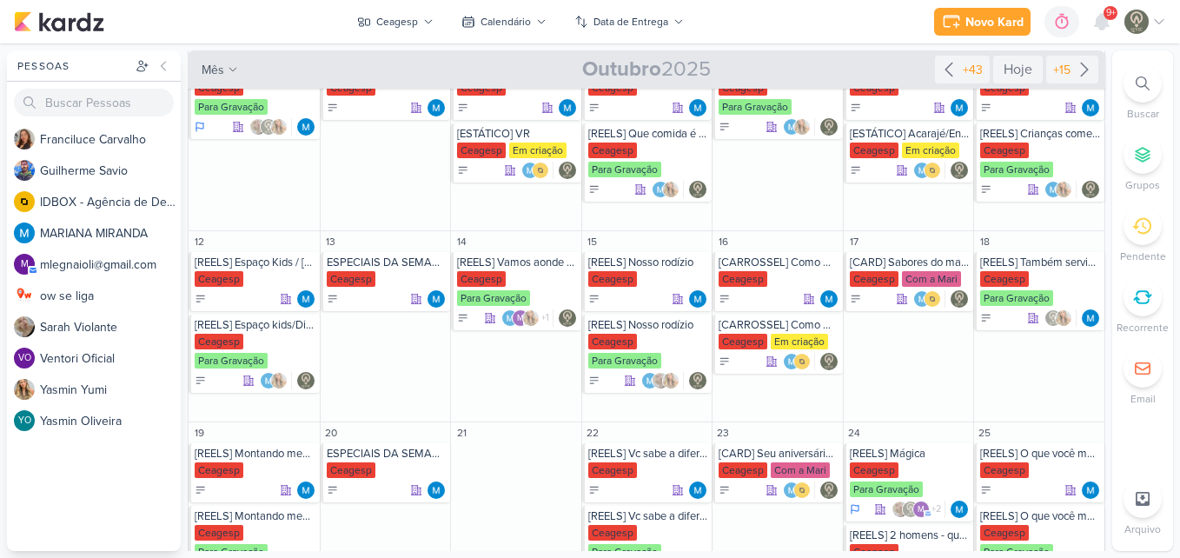
drag, startPoint x: 1112, startPoint y: 264, endPoint x: 1112, endPoint y: 215, distance: 49.5
click at [1112, 215] on div "Pessoas [GEOGRAPHIC_DATA] F r a n c i l u c e C a r v a l h o G u i l h e r m e…" at bounding box center [590, 300] width 1180 height 501
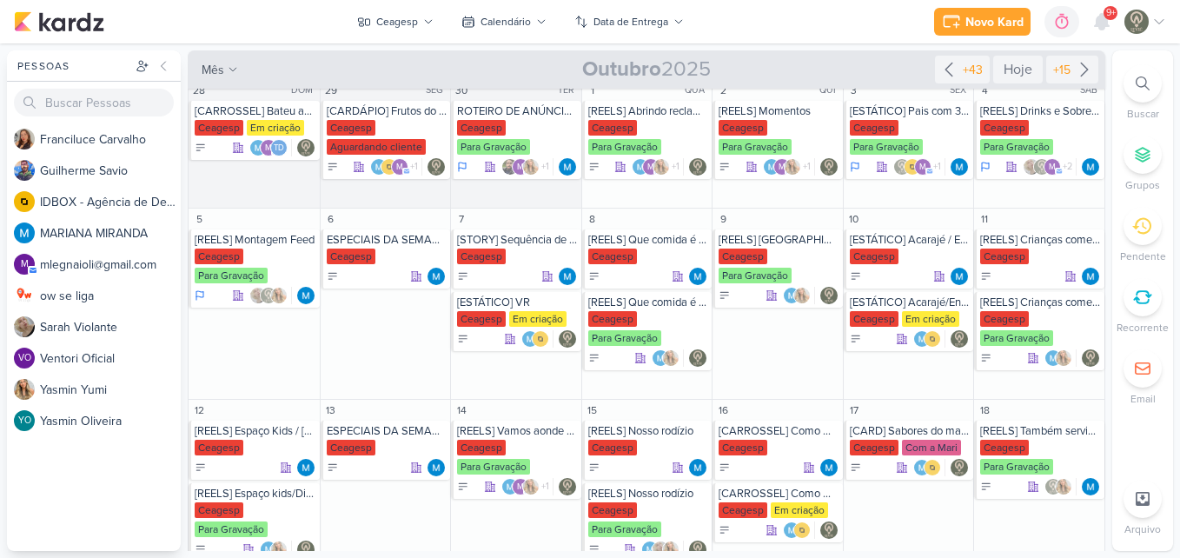
scroll to position [7, 0]
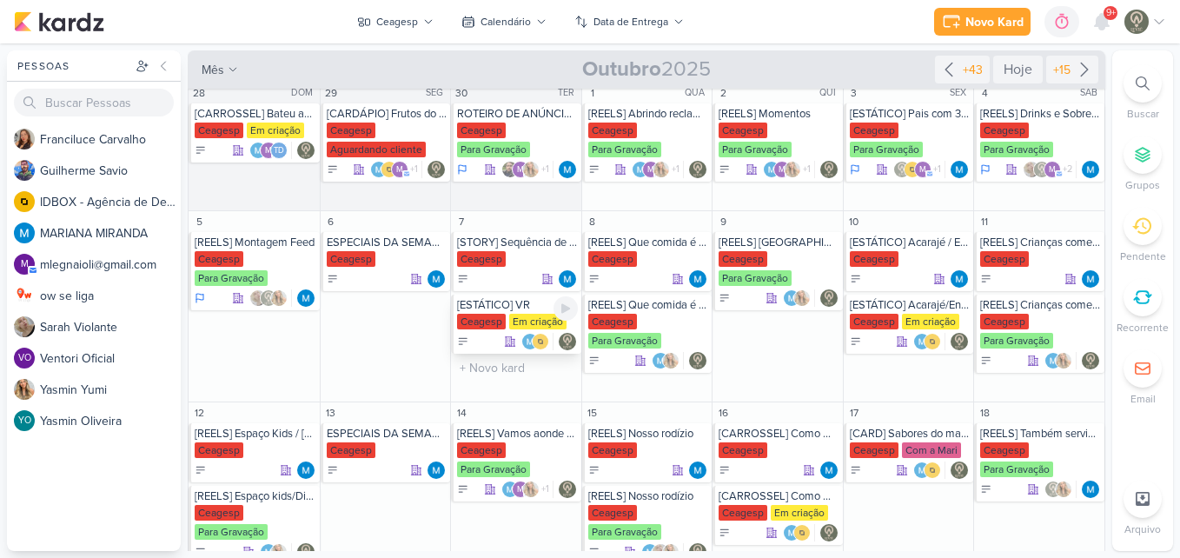
click at [515, 324] on div "Em criação" at bounding box center [537, 322] width 57 height 16
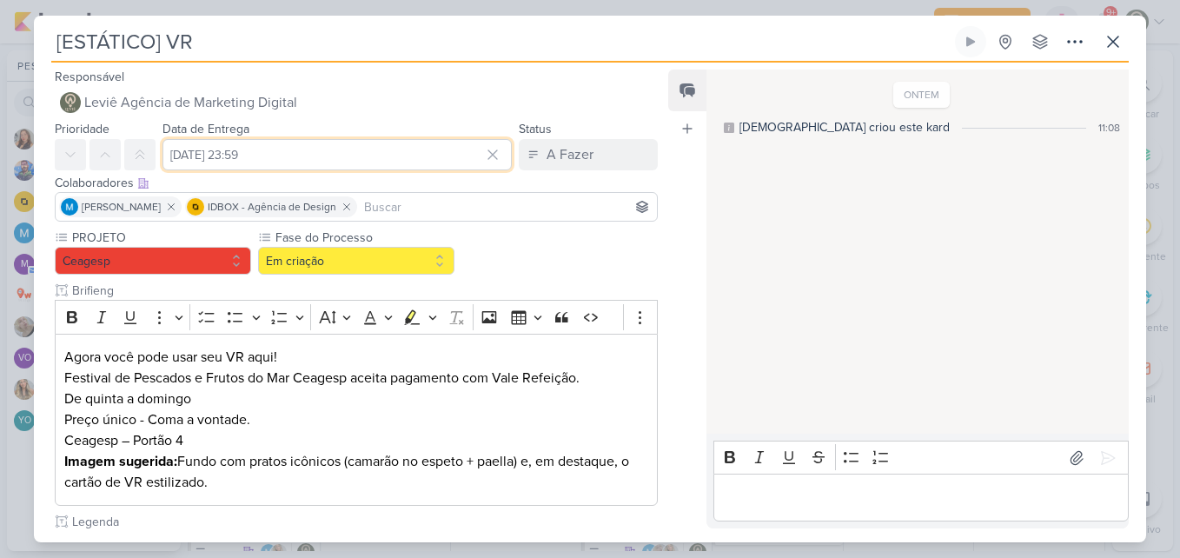
click at [397, 149] on input "[DATE] 23:59" at bounding box center [337, 154] width 349 height 31
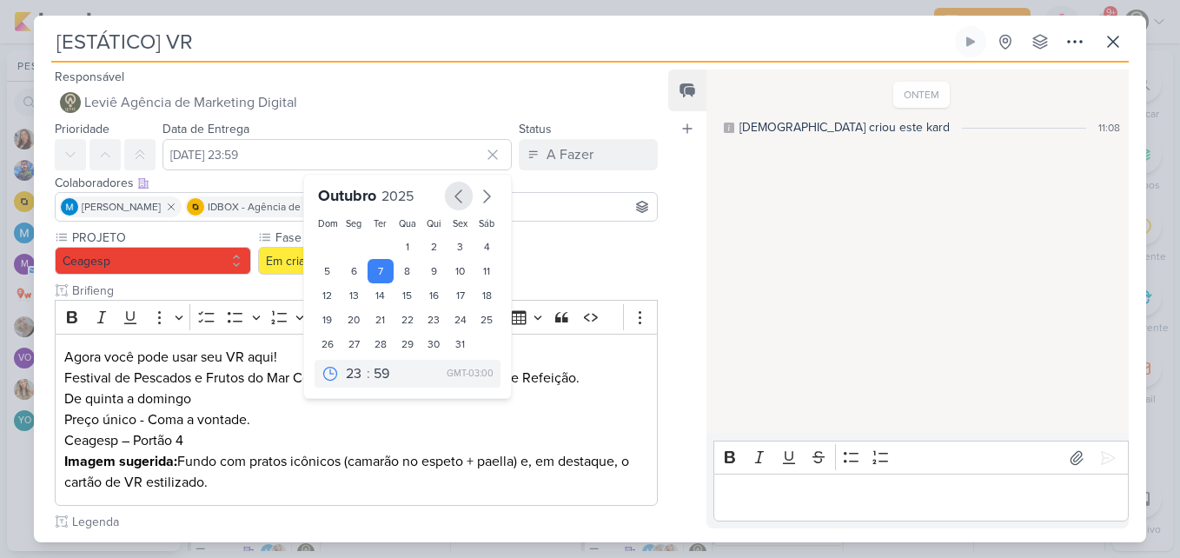
click at [456, 199] on icon "button" at bounding box center [458, 196] width 21 height 21
click at [451, 275] on div "12" at bounding box center [460, 272] width 27 height 26
type input "[DATE] 23:59"
click at [543, 265] on div "PROJETO [GEOGRAPHIC_DATA] Fase do Processo" at bounding box center [356, 525] width 603 height 593
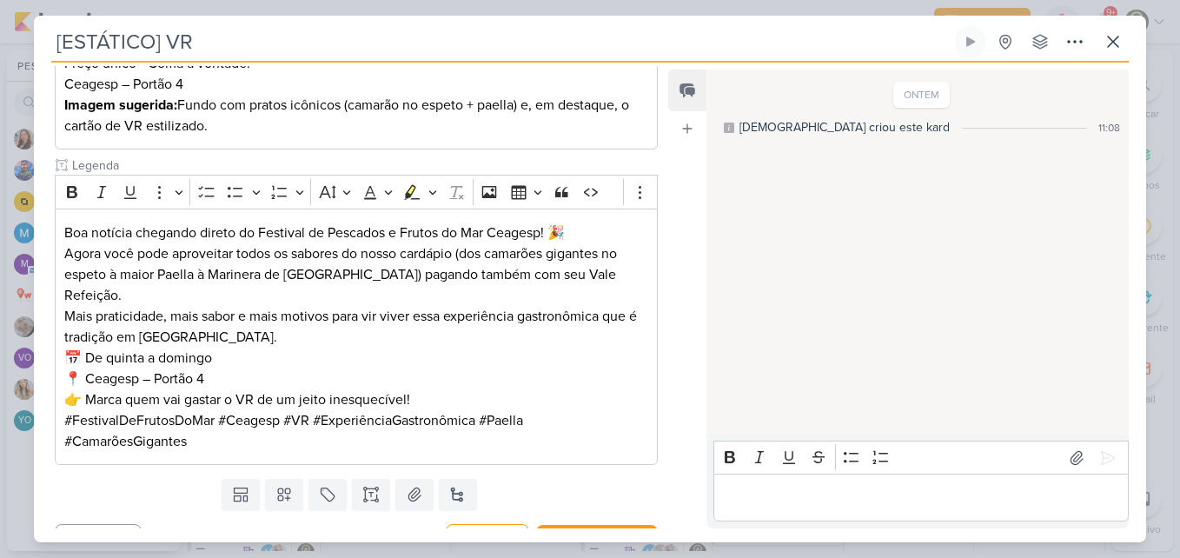
scroll to position [368, 0]
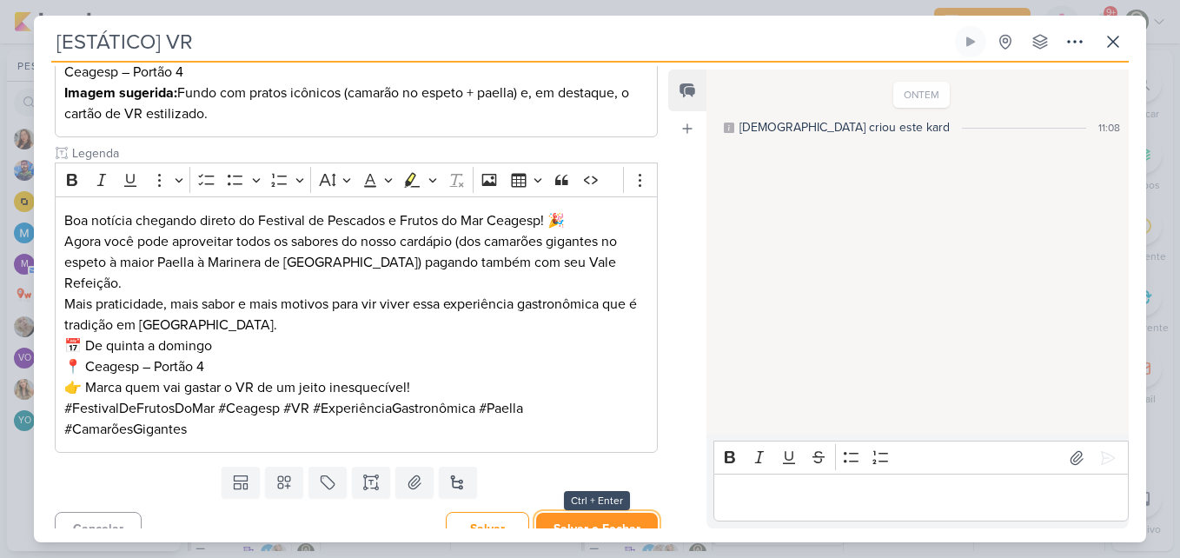
click at [637, 514] on button "Salvar e Fechar" at bounding box center [597, 529] width 122 height 32
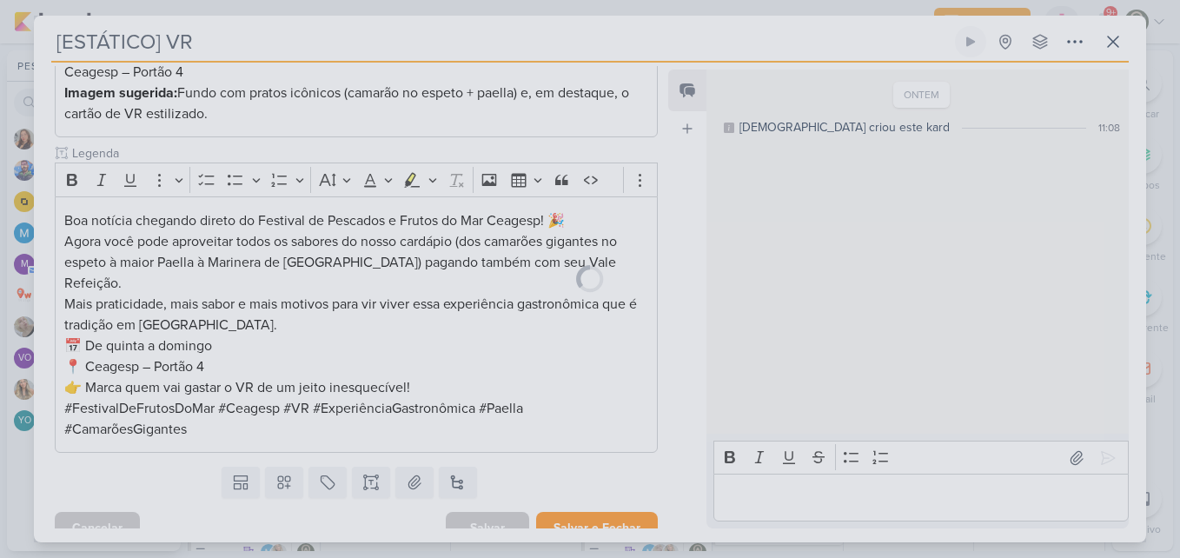
scroll to position [367, 0]
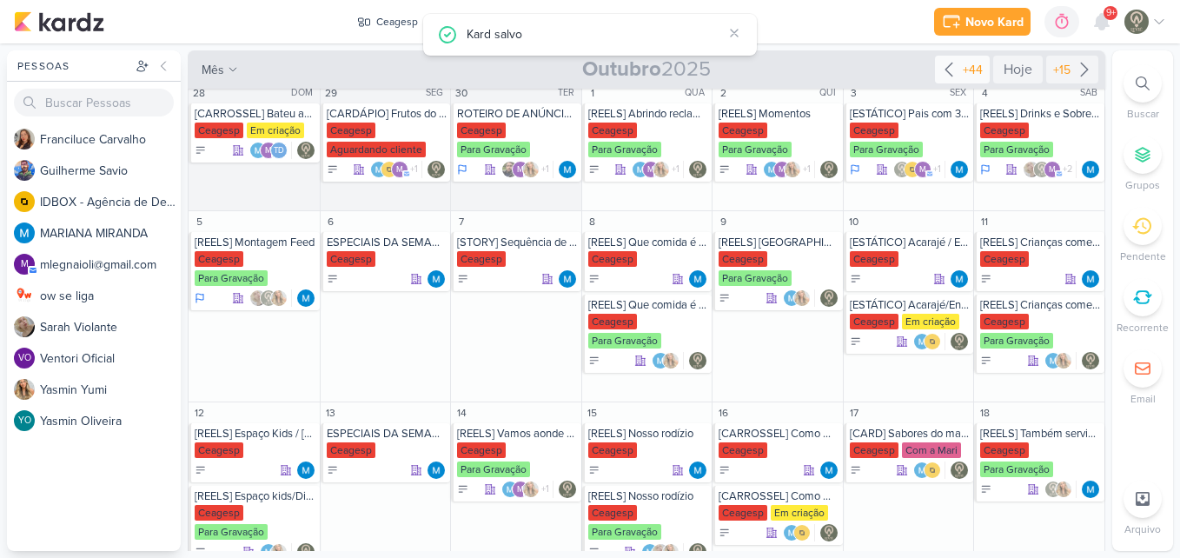
click at [968, 69] on div "+44" at bounding box center [972, 70] width 27 height 18
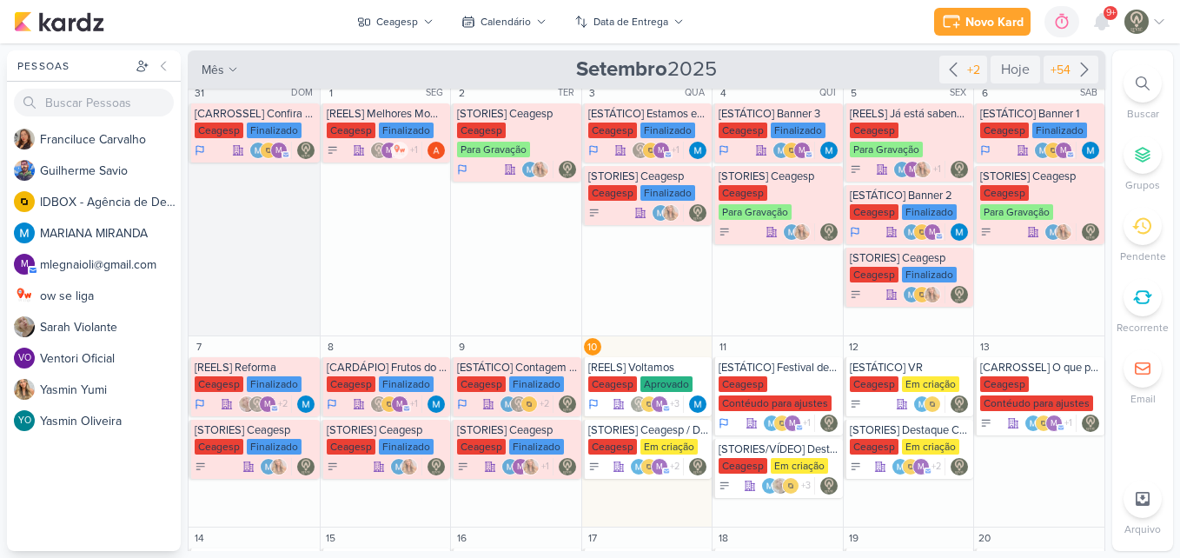
scroll to position [0, 0]
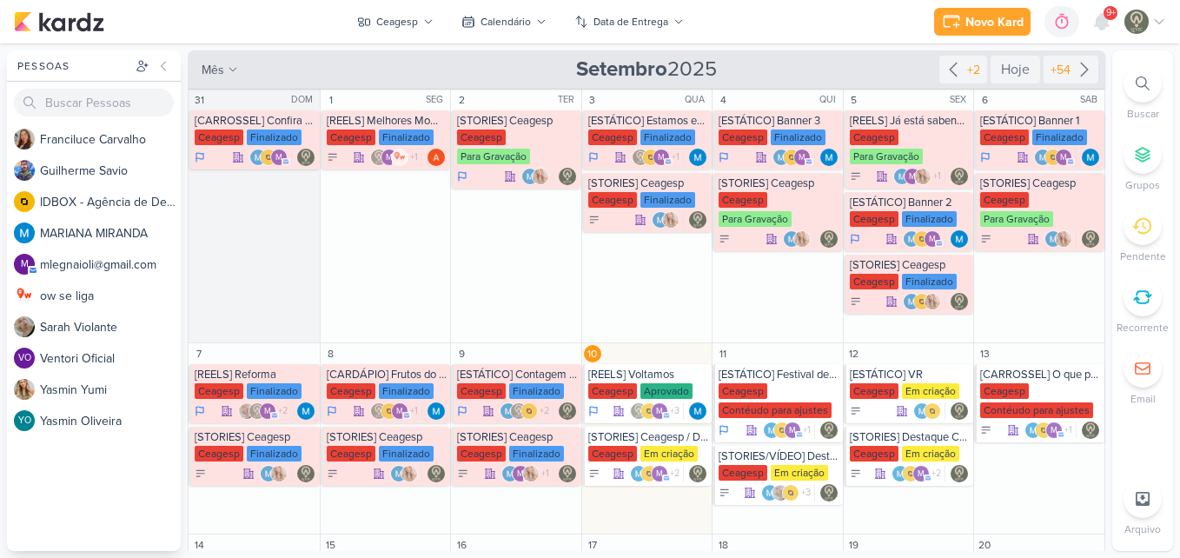
click at [874, 10] on div "Novo Kard Ctrl + k 0h0m Sessão desligada... Hoje 0h0m Semana 0h0m Mês 0h0m" at bounding box center [590, 21] width 1152 height 43
